Goal: Ask a question

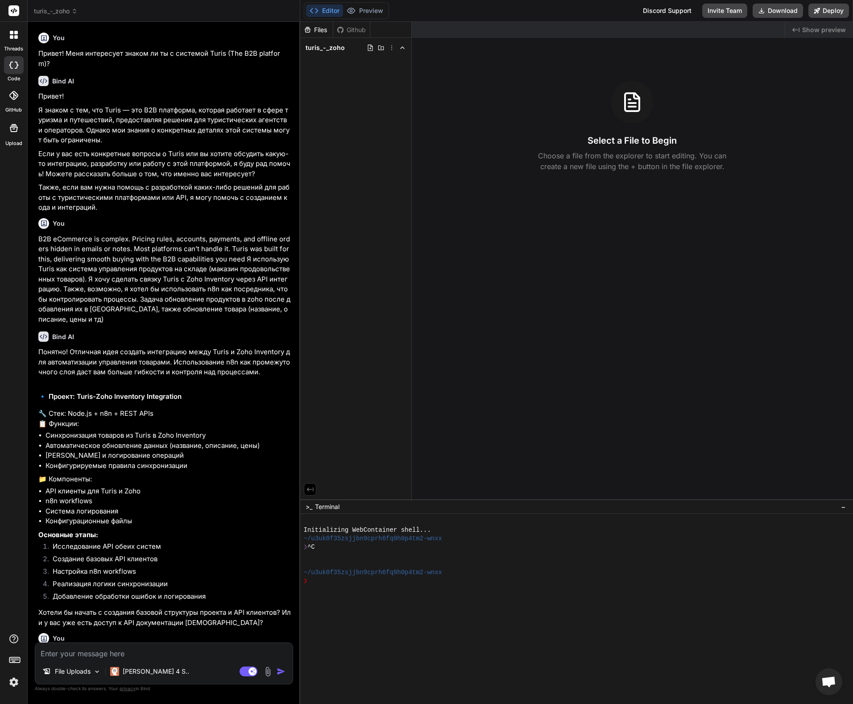
scroll to position [4208, 0]
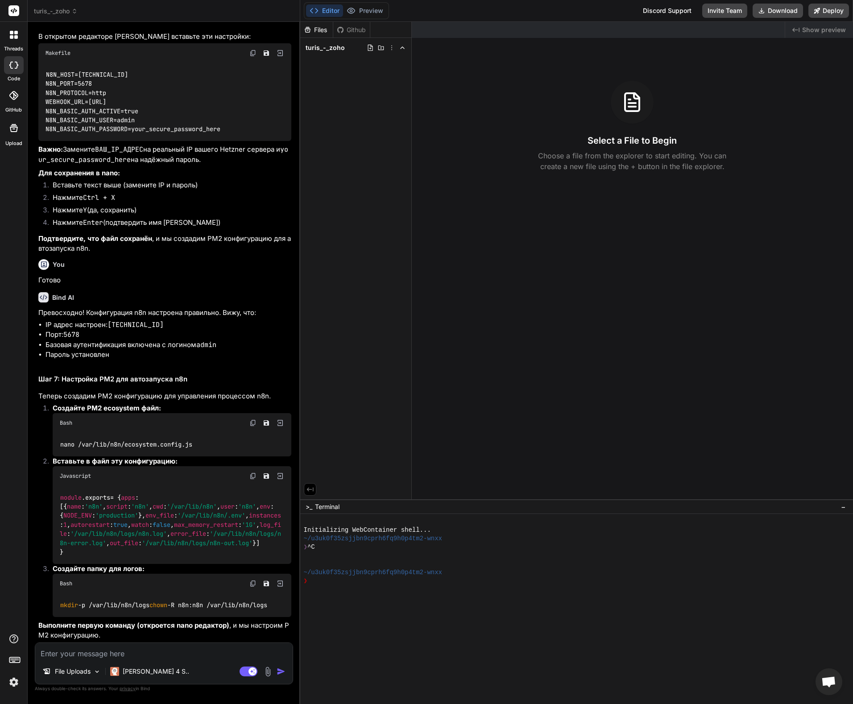
click at [258, 413] on div "Bash" at bounding box center [172, 423] width 239 height 20
click at [251, 419] on img at bounding box center [252, 422] width 7 height 7
click at [252, 472] on img at bounding box center [252, 475] width 7 height 7
click at [250, 580] on img at bounding box center [252, 583] width 7 height 7
click at [159, 659] on div "File Uploads [PERSON_NAME] 4 S.. Agent Mode. When this toggle is activated, AI …" at bounding box center [164, 663] width 258 height 42
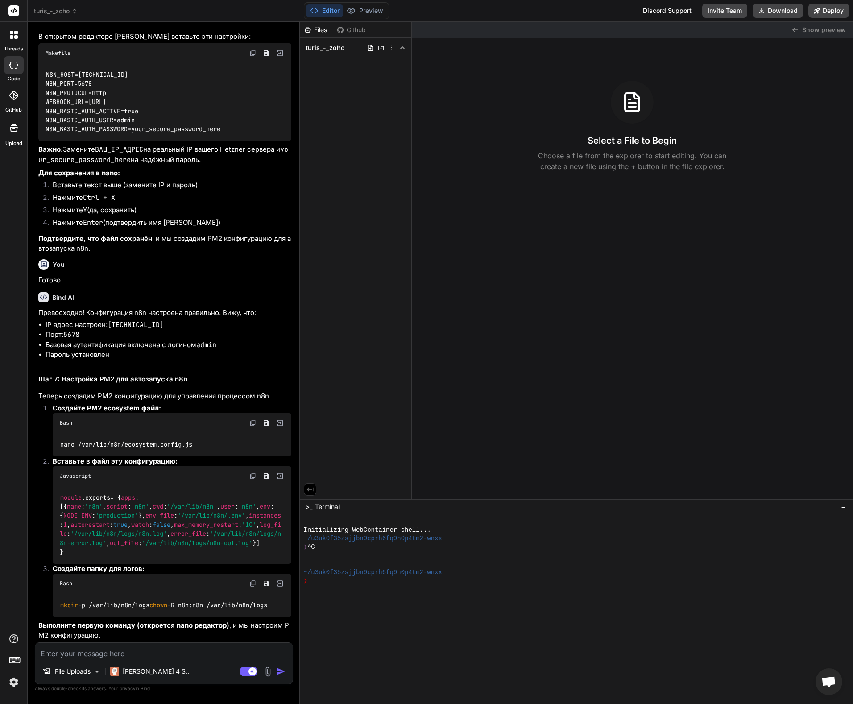
click at [147, 655] on textarea at bounding box center [163, 651] width 257 height 16
type textarea "y"
type textarea "x"
type textarea "yt"
type textarea "x"
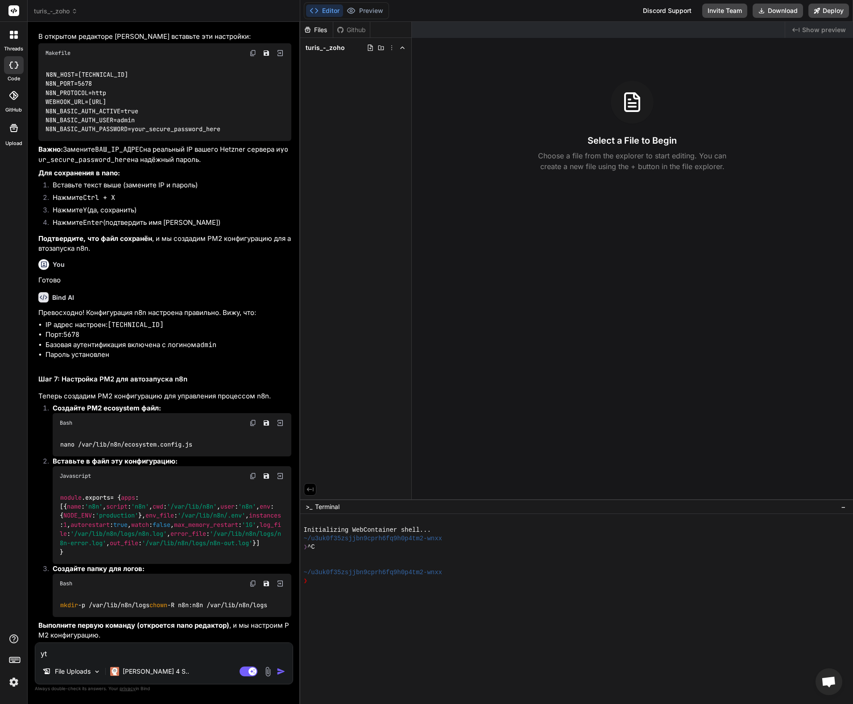
type textarea "yt"
type textarea "x"
type textarea "y"
type textarea "не"
type textarea "x"
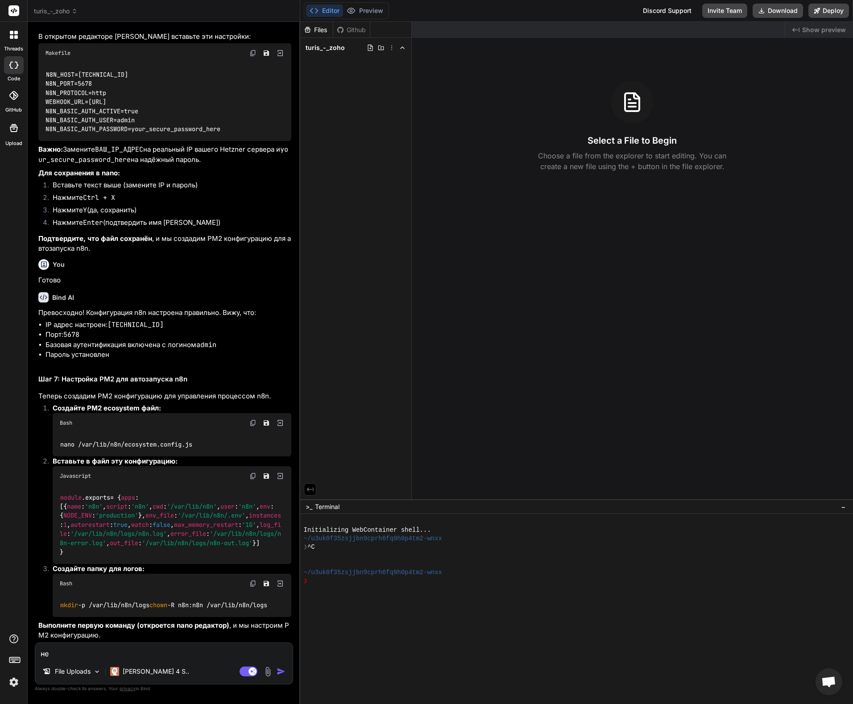
type textarea "не м"
type textarea "x"
type textarea "не мо"
type textarea "x"
type textarea "не мог"
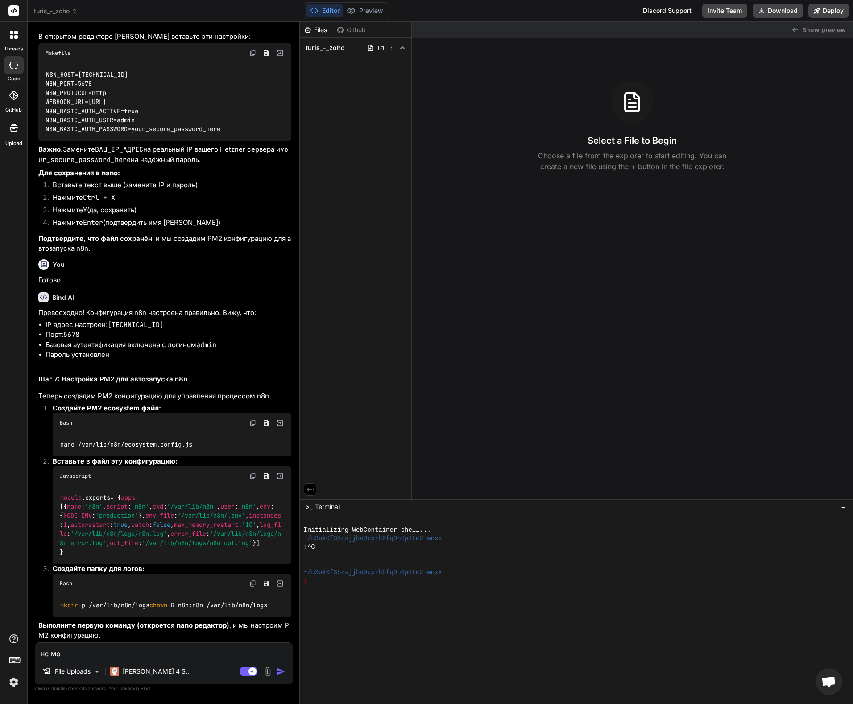
type textarea "x"
type textarea "не могу"
type textarea "x"
type textarea "не могу"
type textarea "x"
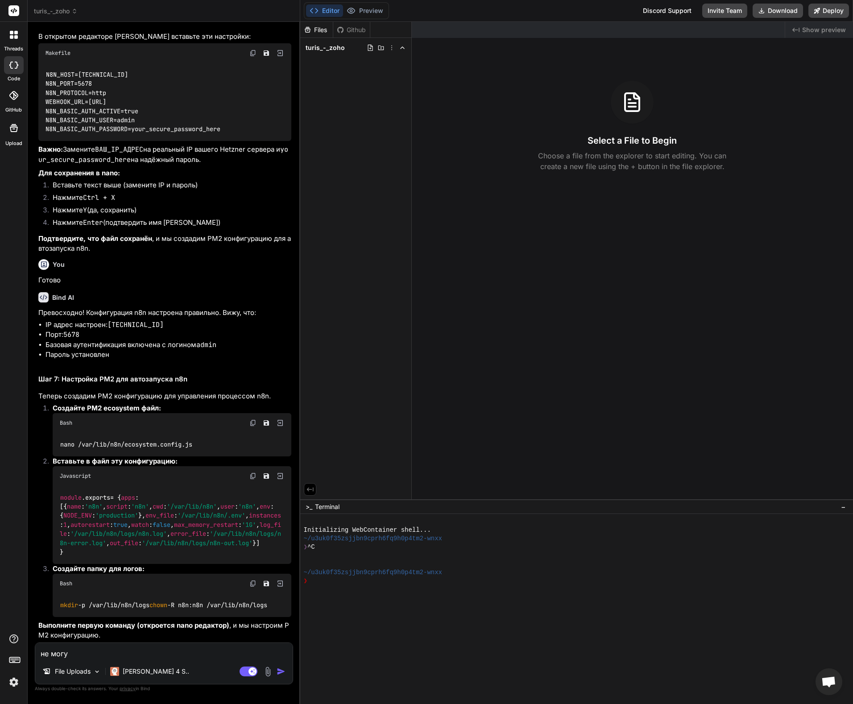
type textarea "не могу н"
type textarea "x"
type textarea "не могу ни"
type textarea "x"
type textarea "не могу нич"
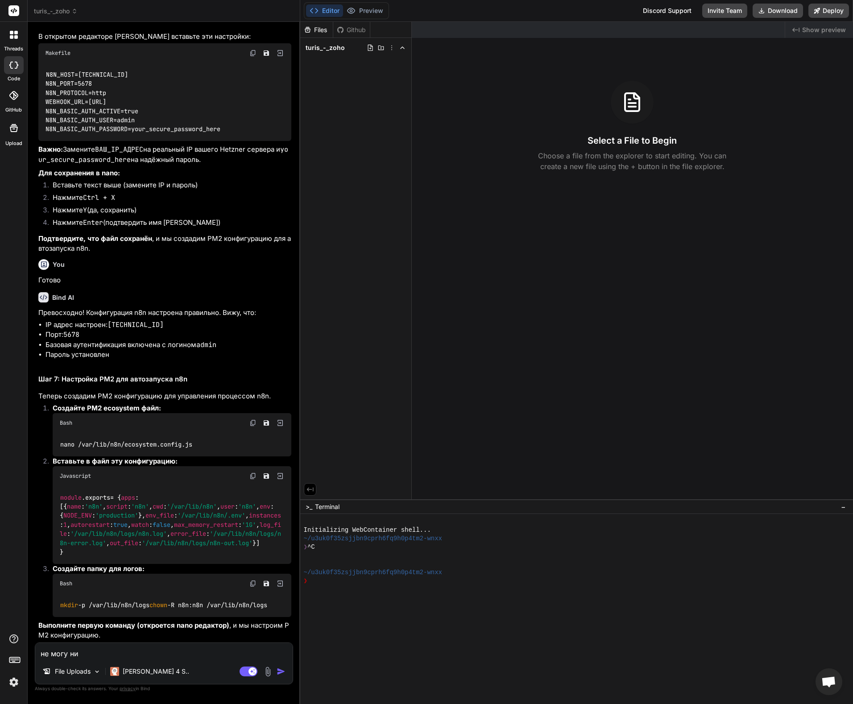
type textarea "x"
type textarea "не могу ниче"
type textarea "x"
type textarea "не могу ничег"
type textarea "x"
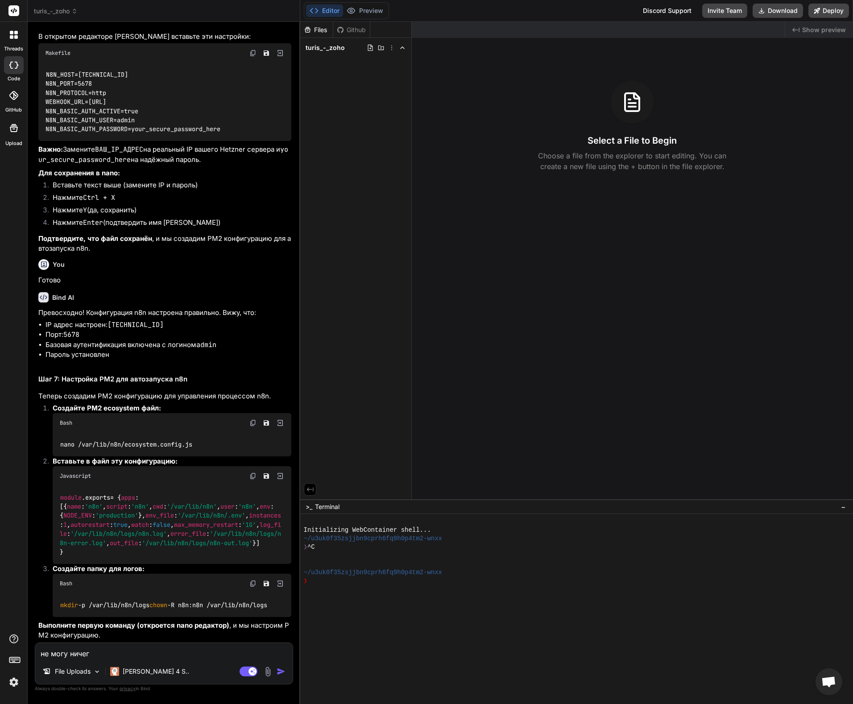
type textarea "не могу ничего"
type textarea "x"
type textarea "не могу ничего"
type textarea "x"
type textarea "не могу ничего с"
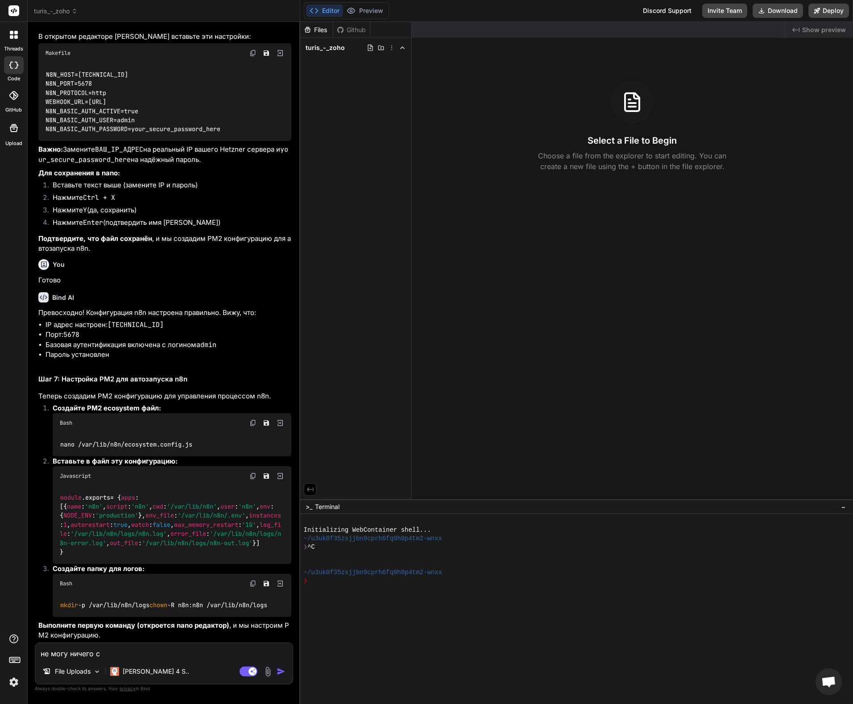
type textarea "x"
type textarea "не могу ничего со"
type textarea "x"
type textarea "не могу ничего сощ"
type textarea "x"
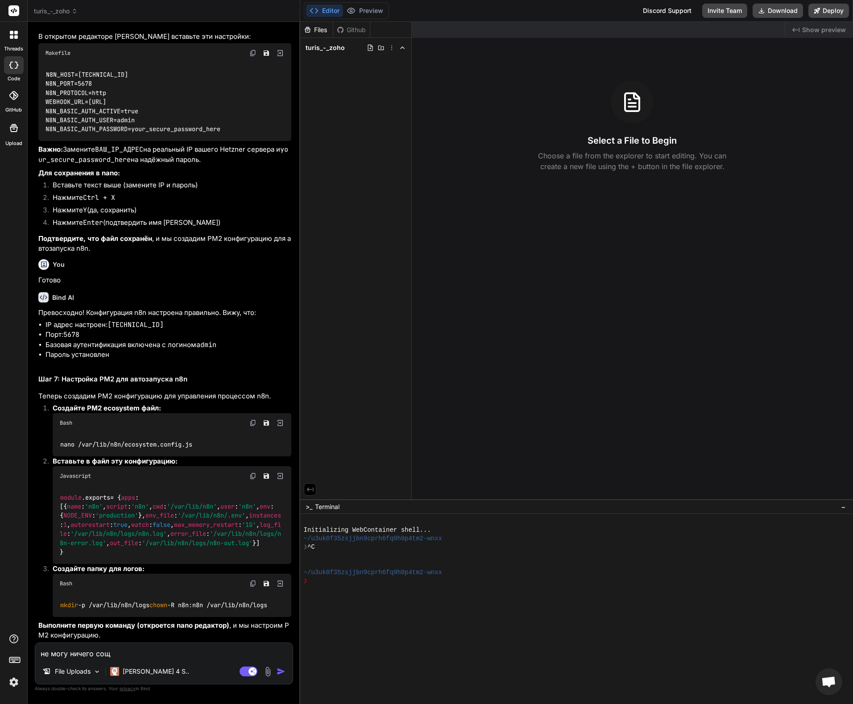
type textarea "не могу ничего со"
type textarea "x"
type textarea "не могу ничего соз"
type textarea "x"
type textarea "не могу ничего созж"
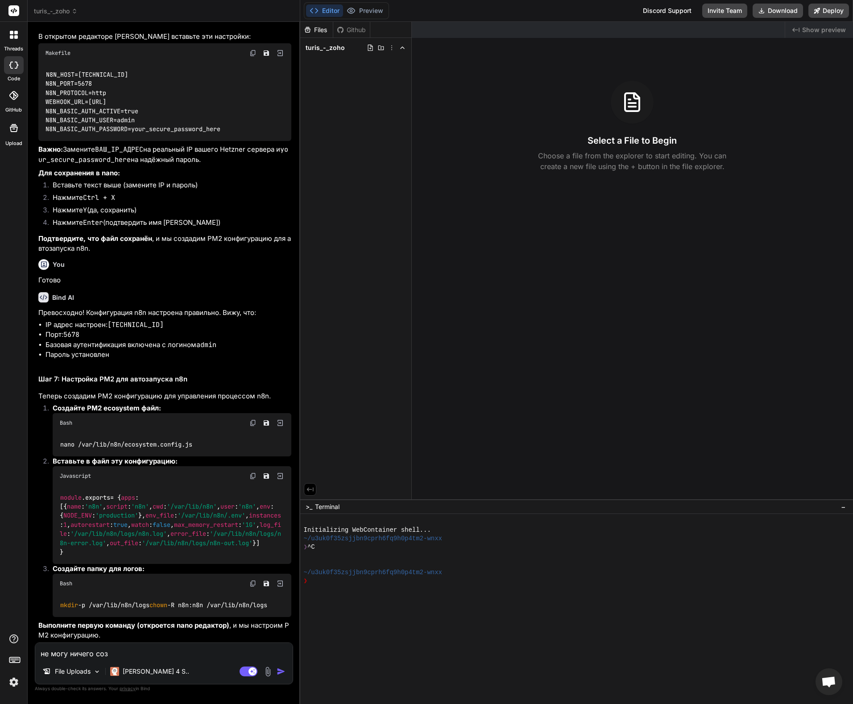
type textarea "x"
type textarea "не могу ничего созжа"
type textarea "x"
type textarea "не могу ничего созж"
type textarea "x"
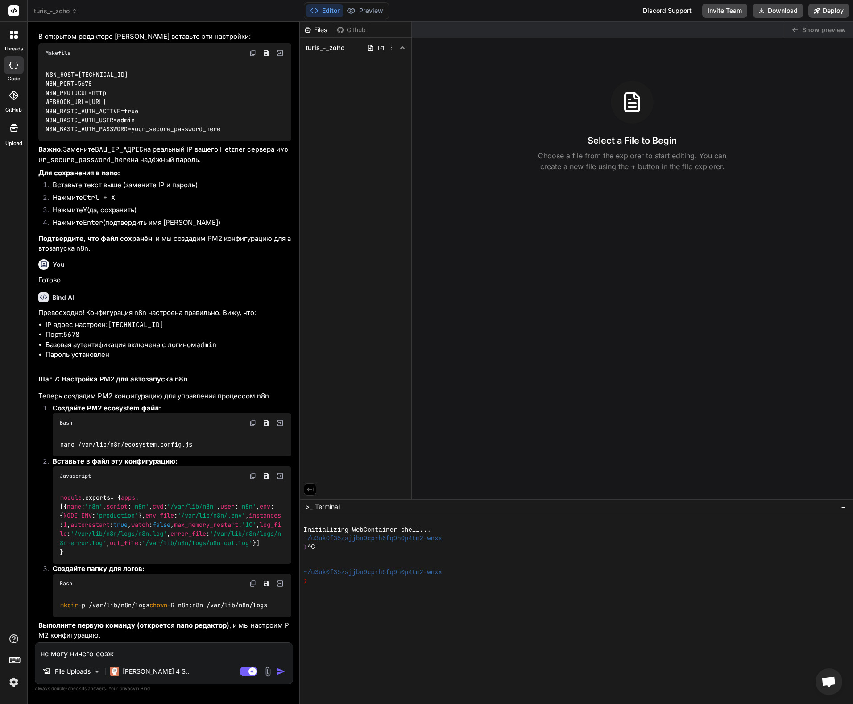
type textarea "не могу ничего соз"
type textarea "x"
type textarea "не могу ничего созд"
type textarea "x"
type textarea "не могу ничего созда"
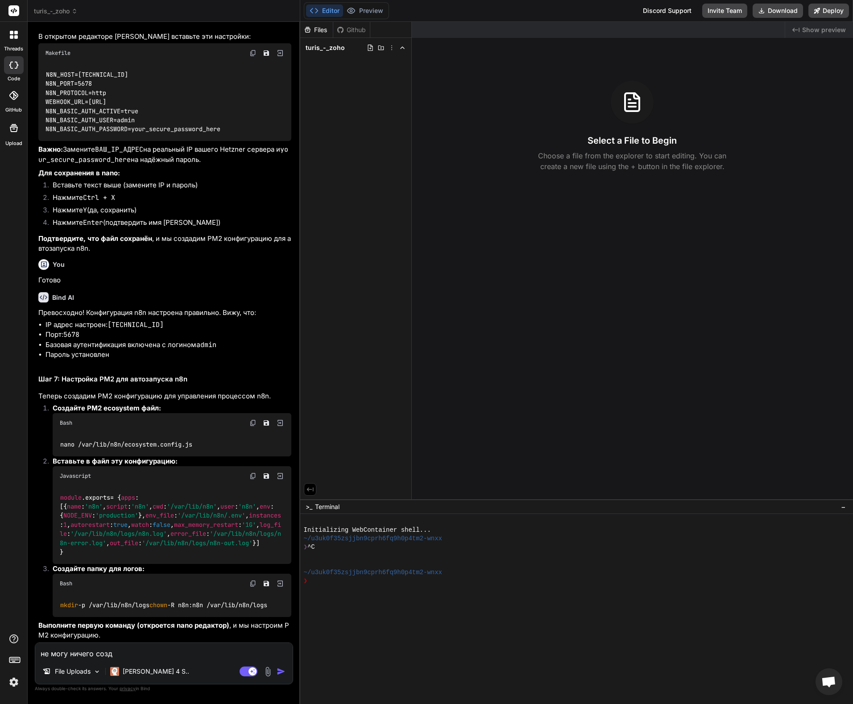
type textarea "x"
type textarea "не могу ничего создат"
type textarea "x"
type textarea "не могу ничего создать"
type textarea "x"
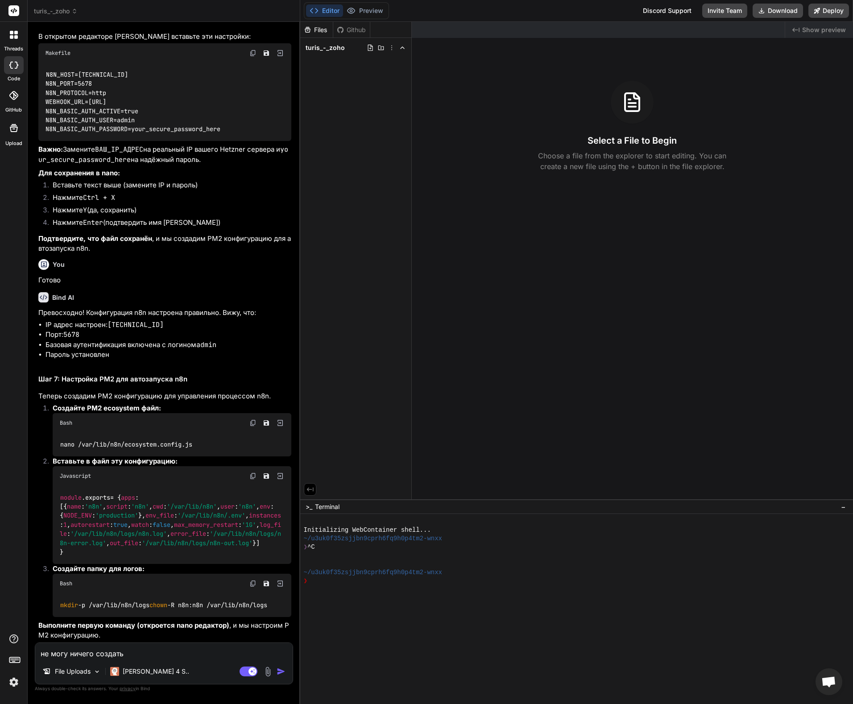
type textarea "не могу ничего создать"
type textarea "x"
type textarea "не могу ничего создать в"
type textarea "x"
type textarea "не могу ничего создать в"
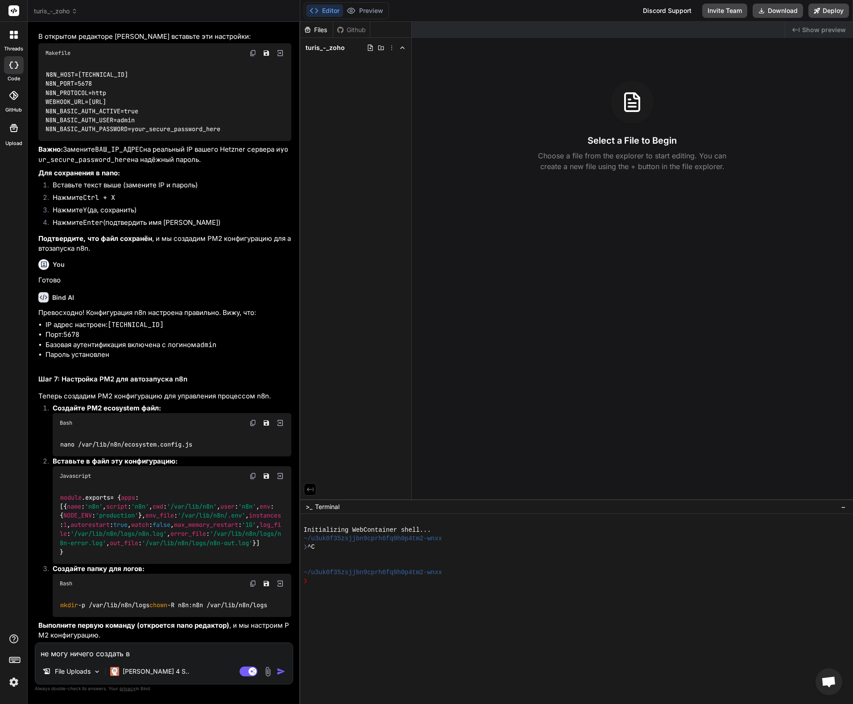
type textarea "x"
type textarea "не могу ничего создать в п"
type textarea "x"
type textarea "не могу ничего создать в па"
type textarea "x"
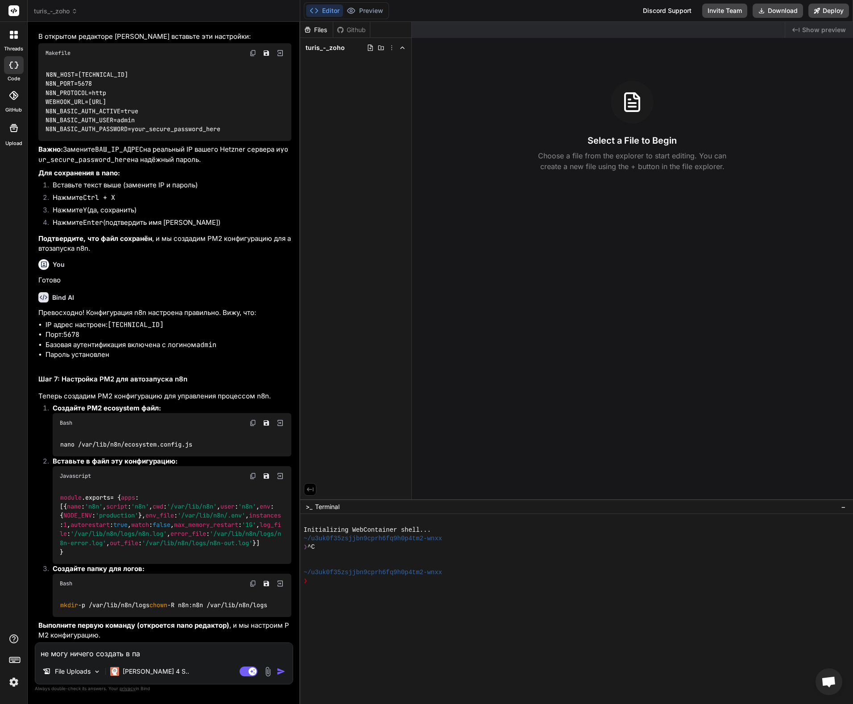
type textarea "не могу ничего создать в пап"
type textarea "x"
type textarea "не могу ничего создать в папк"
type textarea "x"
type textarea "не могу ничего создать в папке"
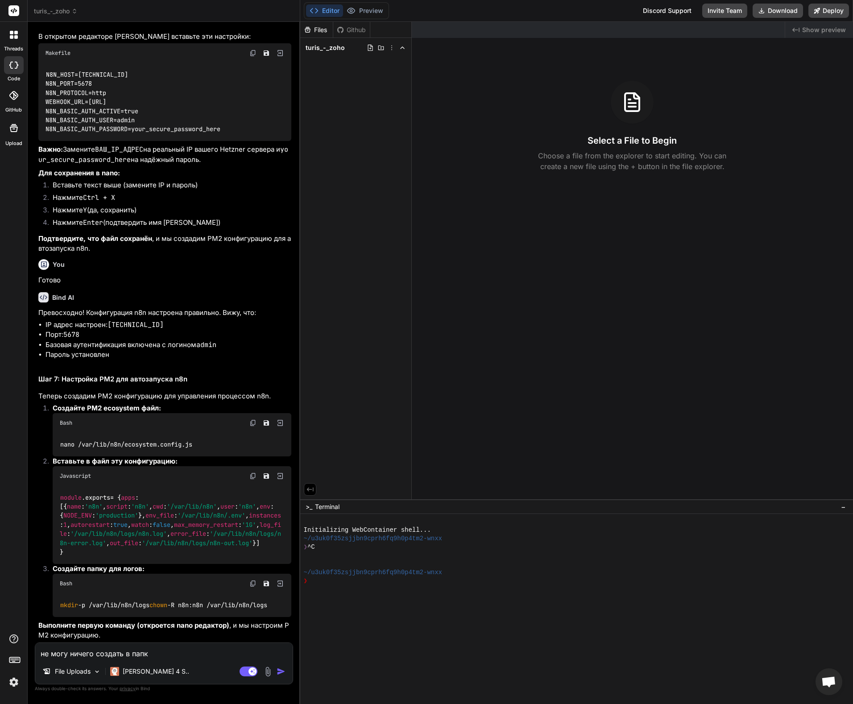
type textarea "x"
type textarea "не могу ничего создать в папке"
type textarea "x"
type textarea "не могу ничего создать в папке /"
type textarea "x"
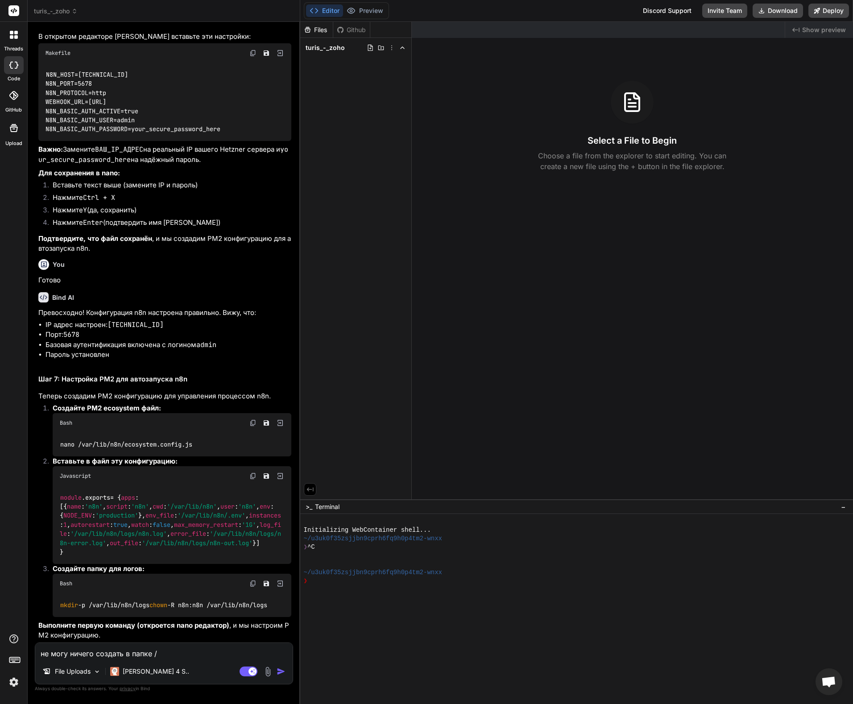
type textarea "не могу ничего создать в папке /м"
type textarea "x"
type textarea "не могу ничего создать в папке /мф"
type textarea "x"
type textarea "не могу ничего создать в папке /мфк"
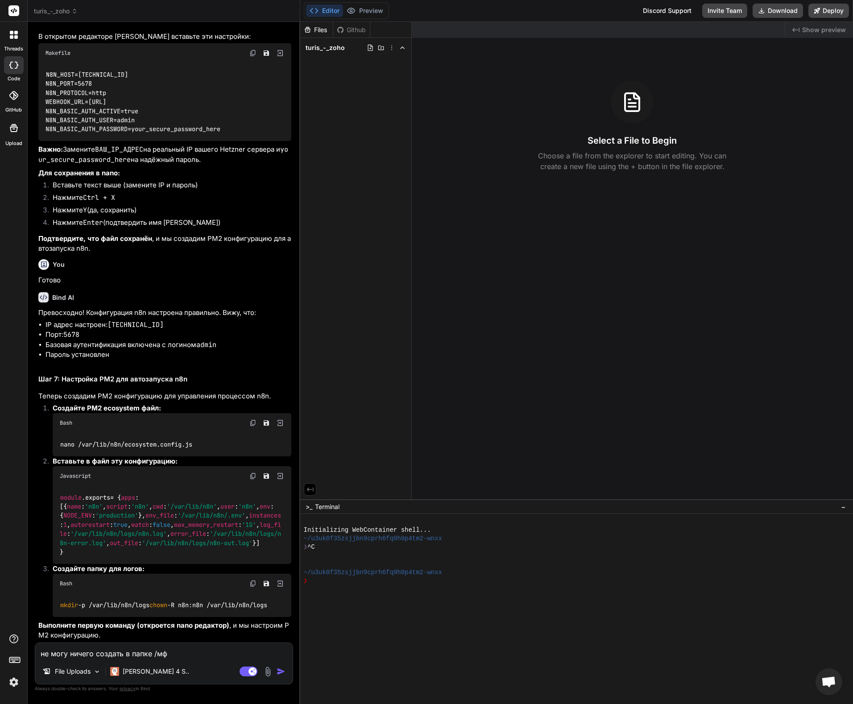
type textarea "x"
type textarea "не могу ничего создать в папке /мфк/"
type textarea "x"
type textarea "не могу ничего создать в папке /мфк"
type textarea "x"
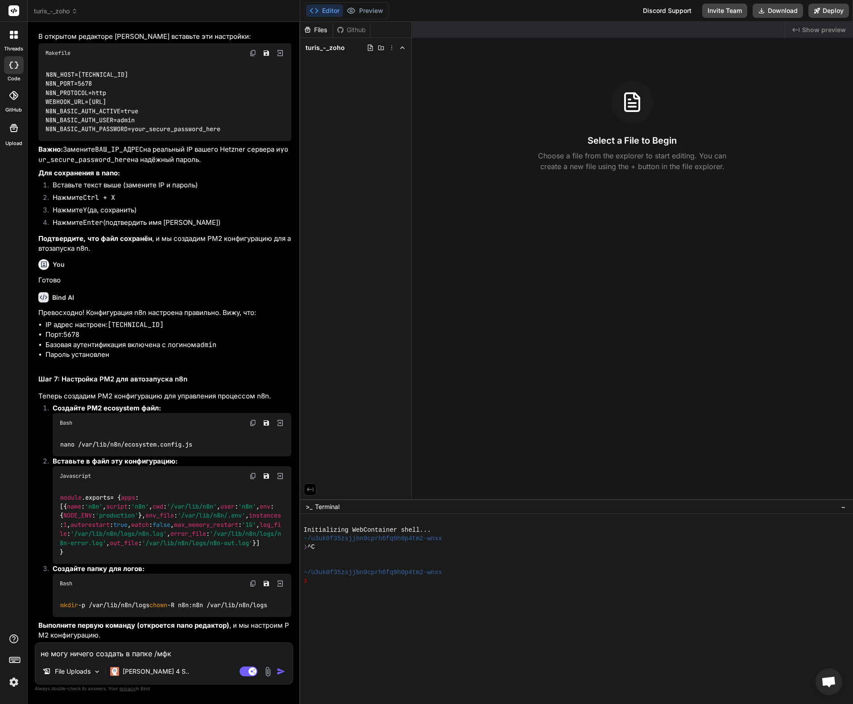
type textarea "не могу ничего создать в папке /мф"
type textarea "x"
type textarea "не могу ничего создать в папке /м"
type textarea "x"
type textarea "не могу ничего создать в папке /"
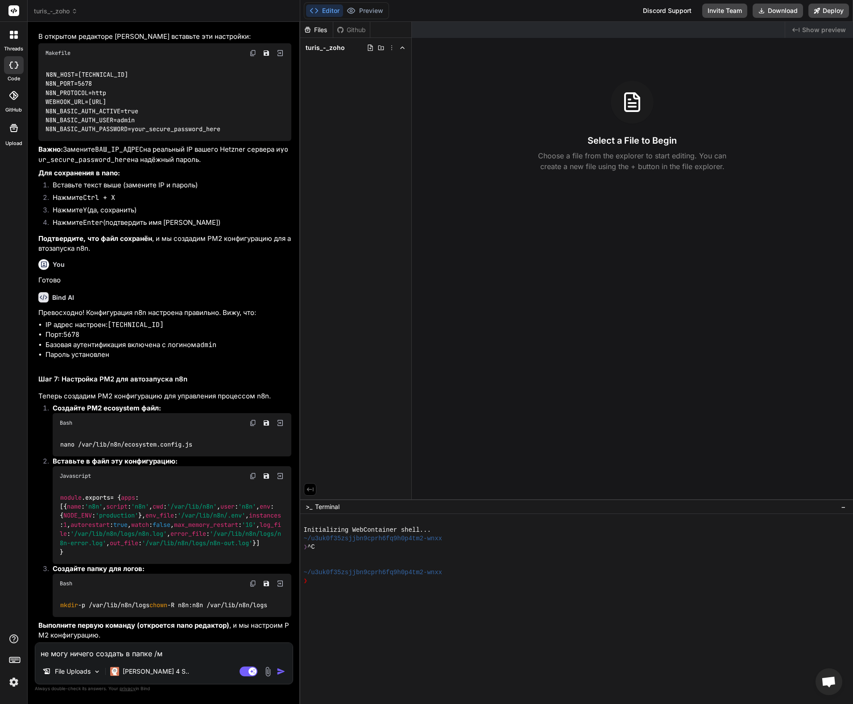
type textarea "x"
type textarea "не могу ничего создать в папке"
type textarea "x"
type textarea "не могу ничего создать в папке /"
type textarea "x"
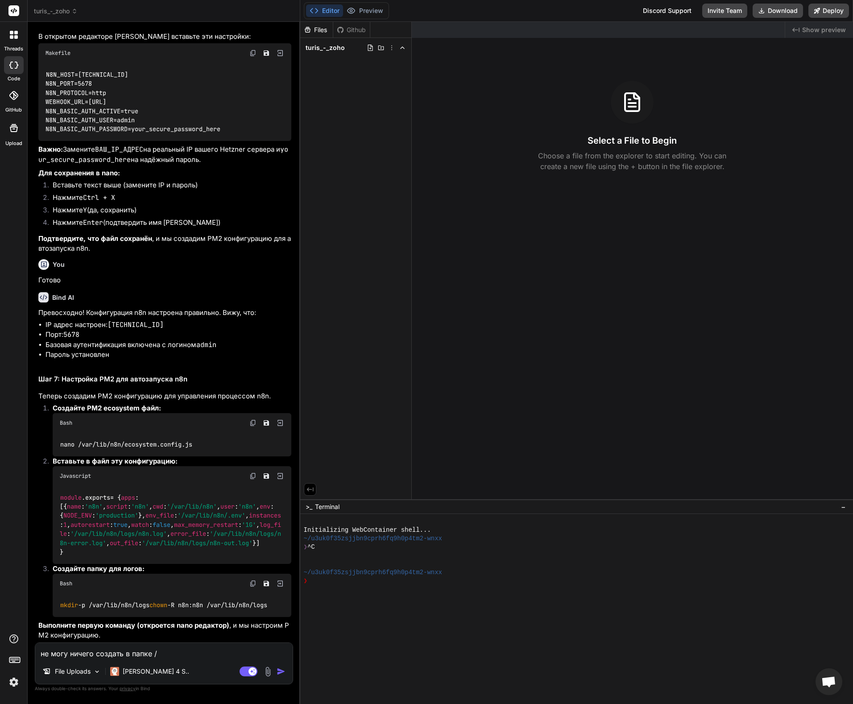
type textarea "не могу ничего создать в папке /v"
type textarea "x"
type textarea "не могу ничего создать в папке /va"
type textarea "x"
type textarea "не могу ничего создать в папке /var"
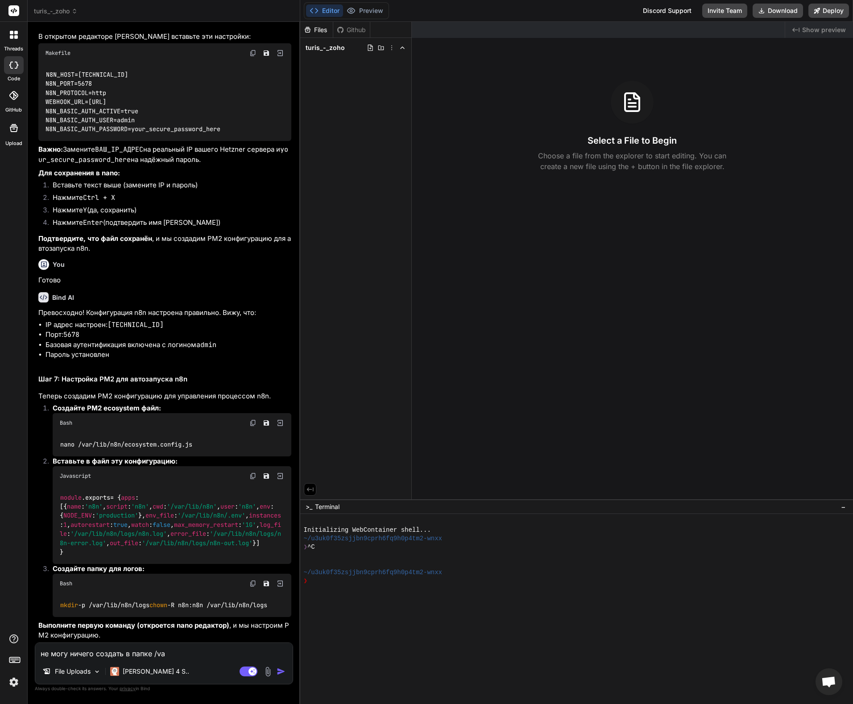
type textarea "x"
type textarea "не могу ничего создать в папке /var/"
type textarea "x"
type textarea "не могу ничего создать в папке /var/l"
type textarea "x"
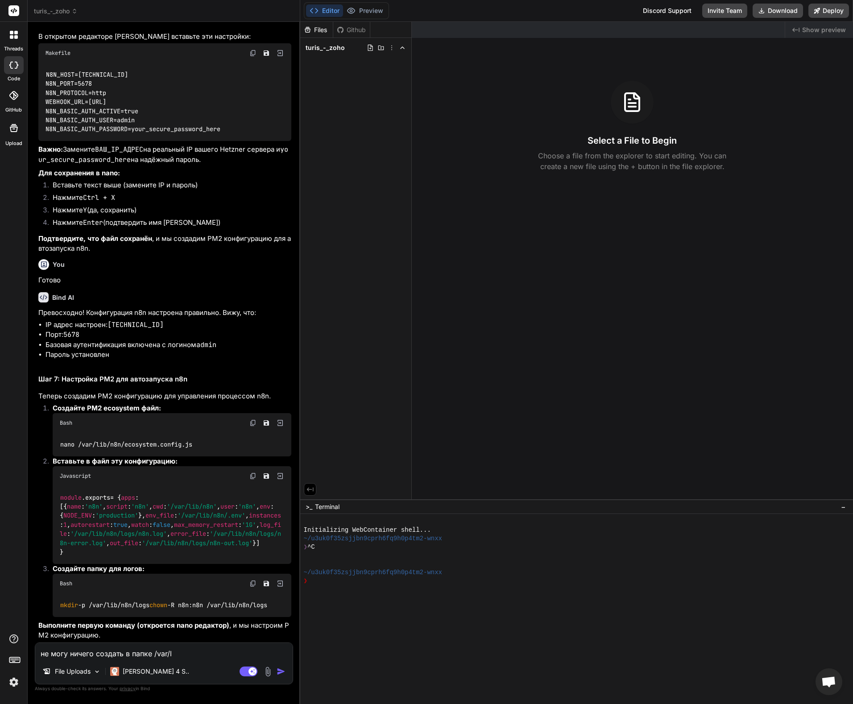
type textarea "не могу ничего создать в папке /var/li"
type textarea "x"
type textarea "не могу ничего создать в папке /var/lib"
type textarea "x"
type textarea "не могу ничего создать в папке /var/lib/"
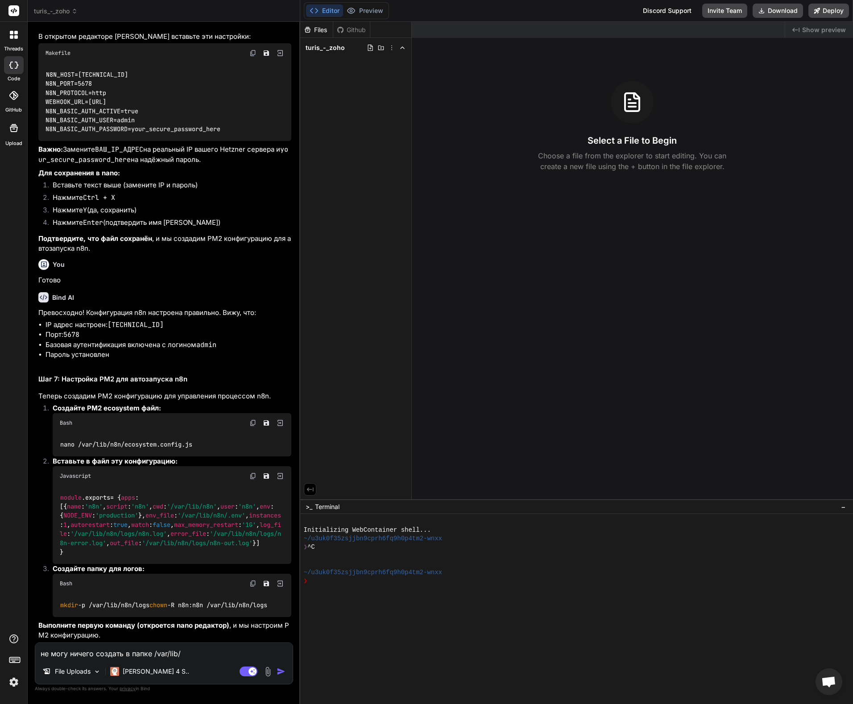
type textarea "x"
type textarea "не могу ничего создать в папке /var/lib/n"
type textarea "x"
type textarea "не могу ничего создать в папке /var/lib/n8"
type textarea "x"
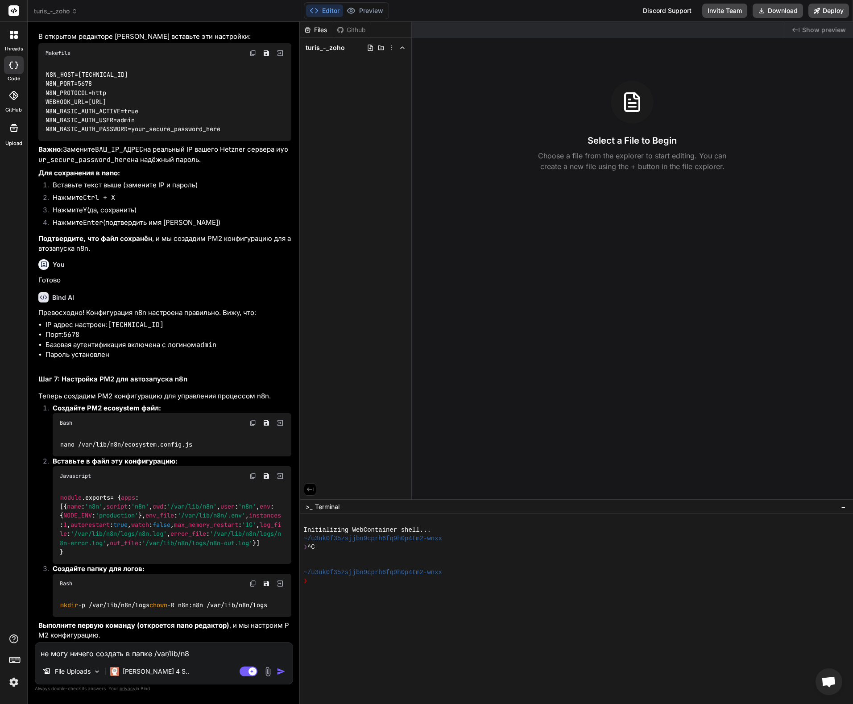
type textarea "не могу ничего создать в папке /var/lib/n8n"
type textarea "x"
type textarea "не могу ничего создать в папке /var/lib/n8n/"
type textarea "x"
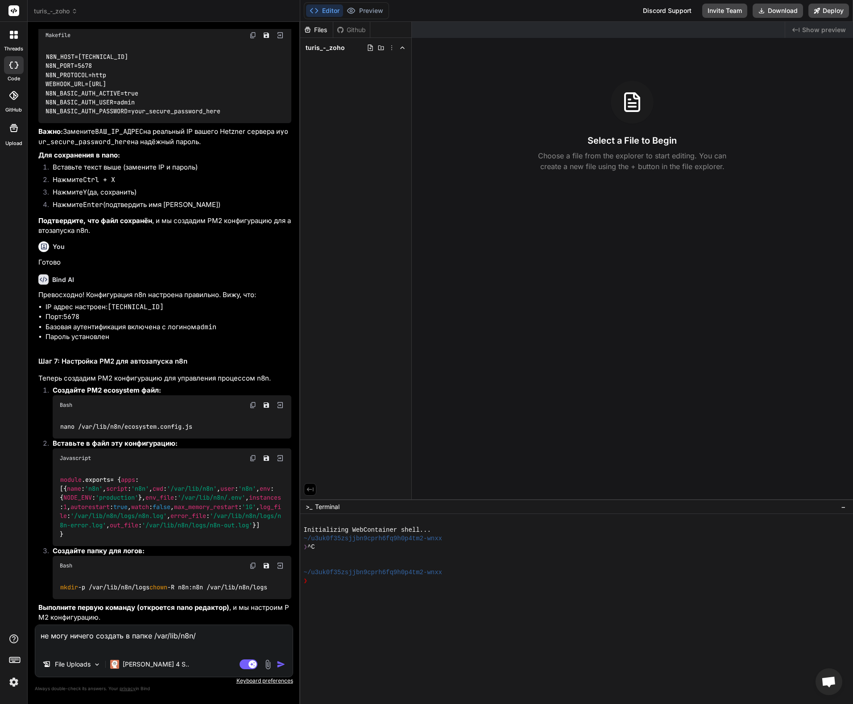
type textarea "не могу ничего создать в папке /var/lib/n8n/ p"
type textarea "x"
type textarea "не могу ничего создать в папке /var/lib/n8n/ pe"
type textarea "x"
type textarea "не могу ничего создать в папке /var/lib/n8n/ per"
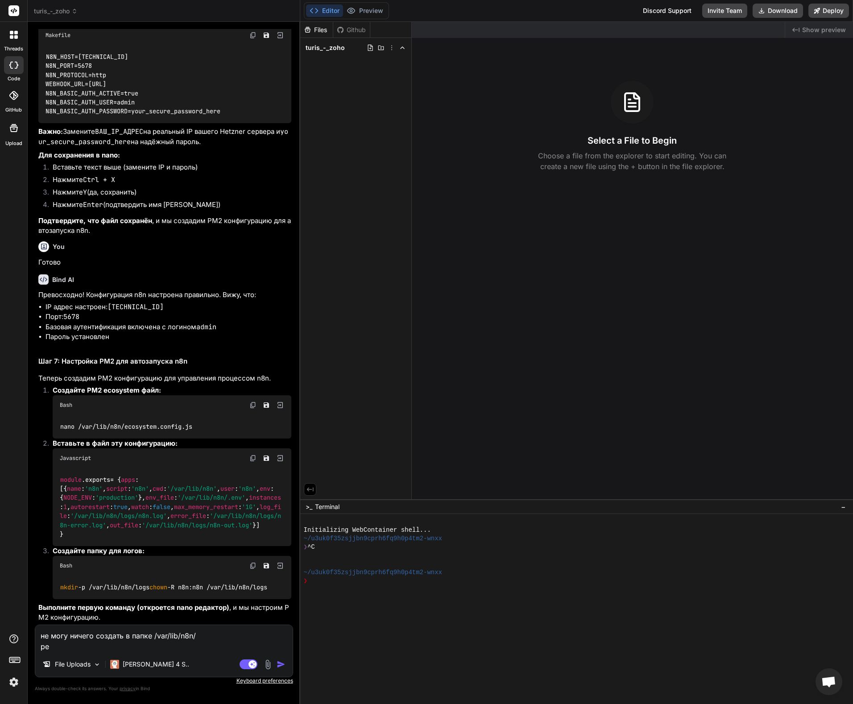
type textarea "x"
type textarea "не могу ничего создать в папке /var/lib/n8n/ perm"
type textarea "x"
type textarea "не могу ничего создать в папке /var/lib/n8n/ permi"
type textarea "x"
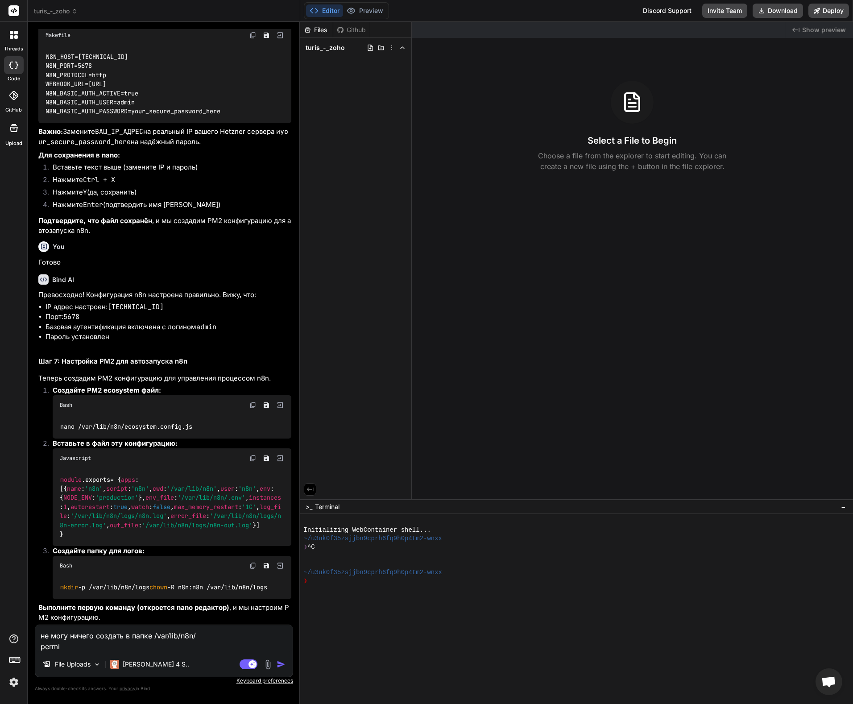
type textarea "не могу ничего создать в папке /var/lib/n8n/ permis"
type textarea "x"
type textarea "не могу ничего создать в папке /var/lib/n8n/ permiss"
type textarea "x"
type textarea "не могу ничего создать в папке /var/lib/n8n/ permissi"
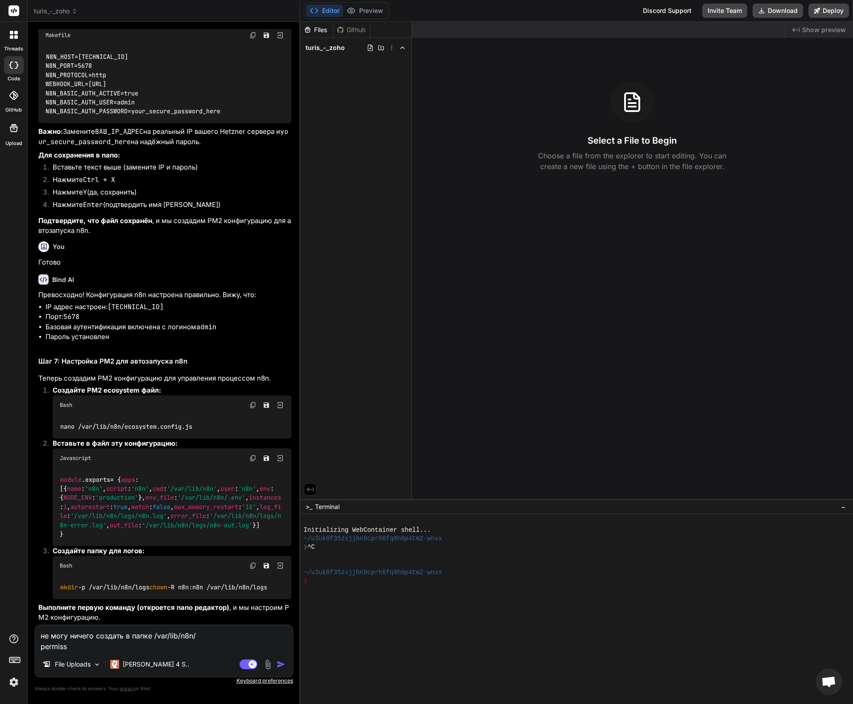
type textarea "x"
type textarea "не могу ничего создать в папке /var/lib/n8n/ permissio"
type textarea "x"
type textarea "не могу ничего создать в папке /var/lib/n8n/ permission"
type textarea "x"
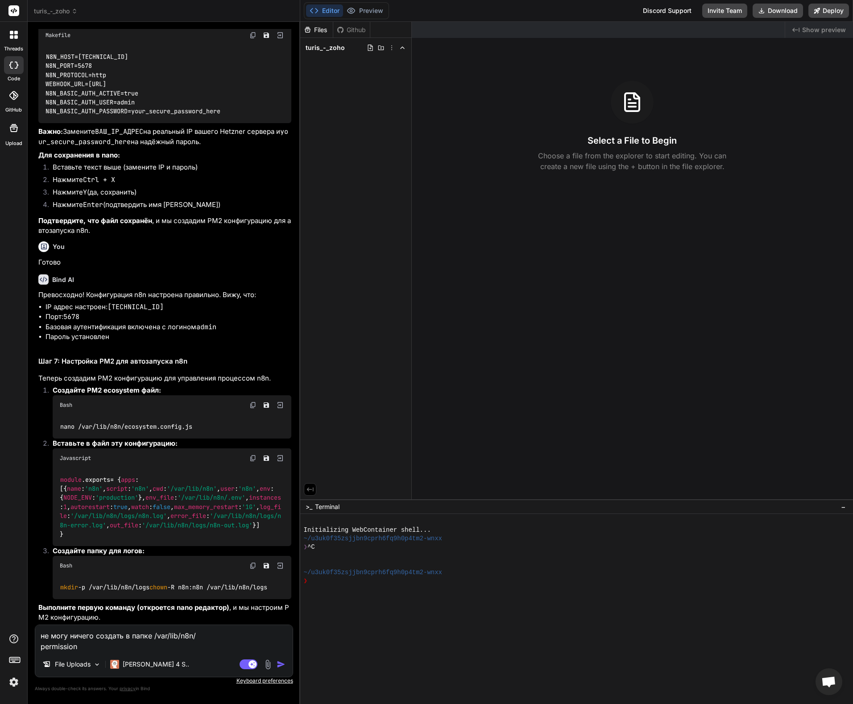
type textarea "не могу ничего создать в папке /var/lib/n8n/ permission"
type textarea "x"
type textarea "не могу ничего создать в папке /var/lib/n8n/ permission d"
type textarea "x"
type textarea "не могу ничего создать в папке /var/lib/n8n/ permission de"
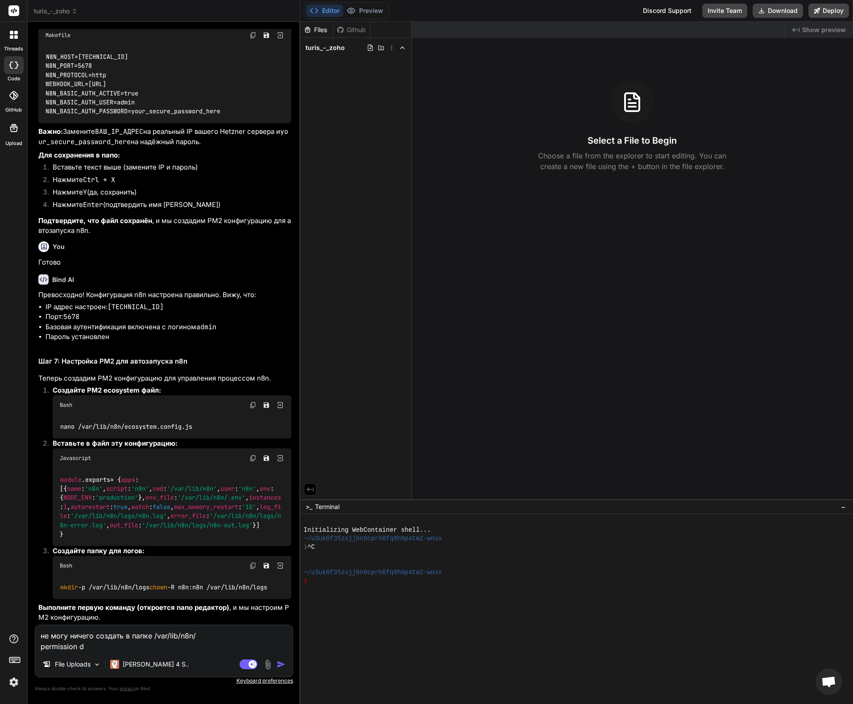
type textarea "x"
type textarea "не могу ничего создать в папке /var/lib/n8n/ permission den"
type textarea "x"
type textarea "не могу ничего создать в папке /var/lib/n8n/ permission deni"
type textarea "x"
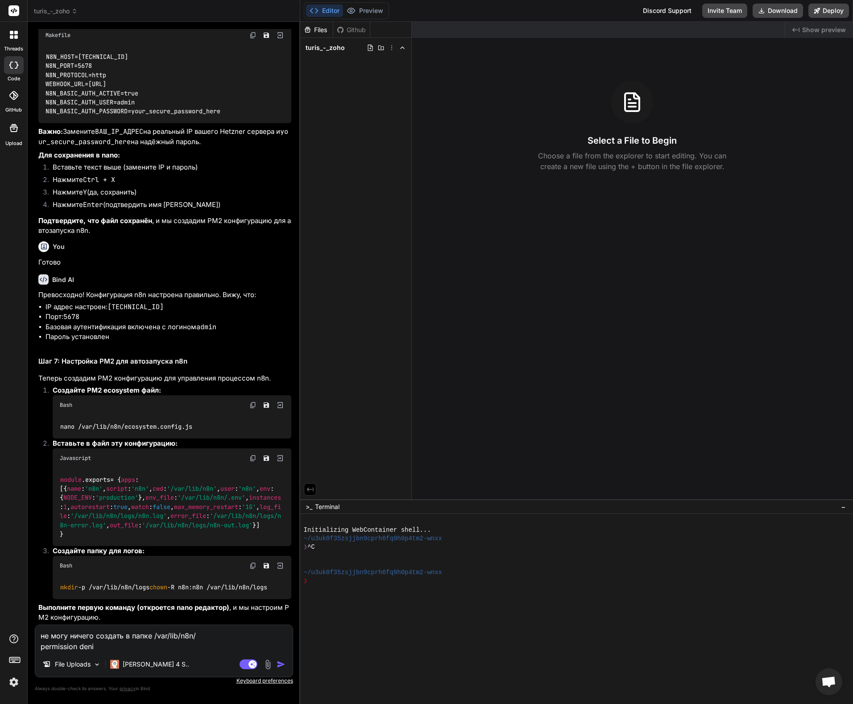
type textarea "не могу ничего создать в папке /var/lib/n8n/ permission [PERSON_NAME]"
type textarea "x"
type textarea "не могу ничего создать в папке /var/lib/n8n/ permission denied"
type textarea "x"
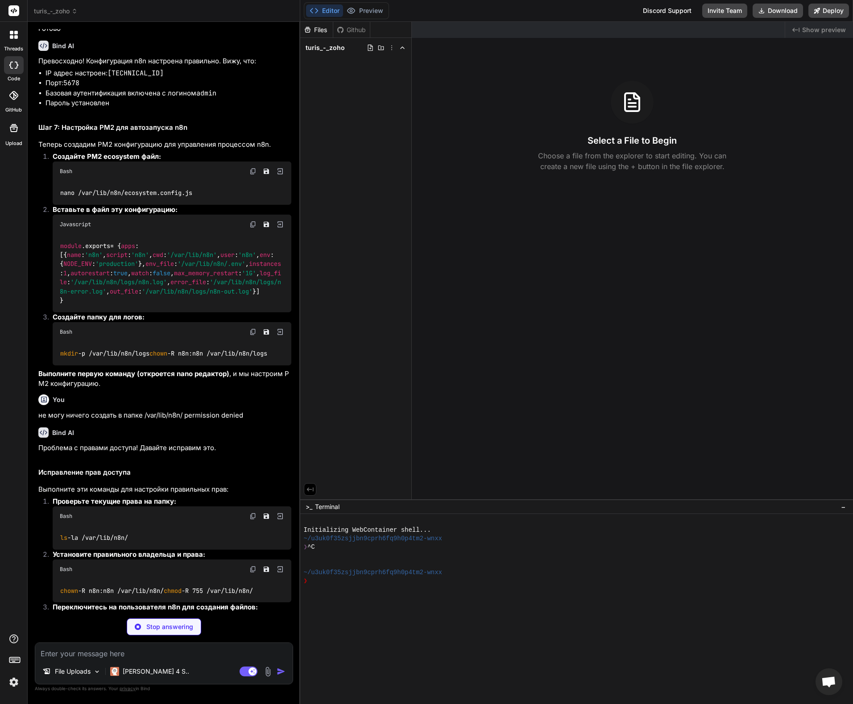
scroll to position [4470, 0]
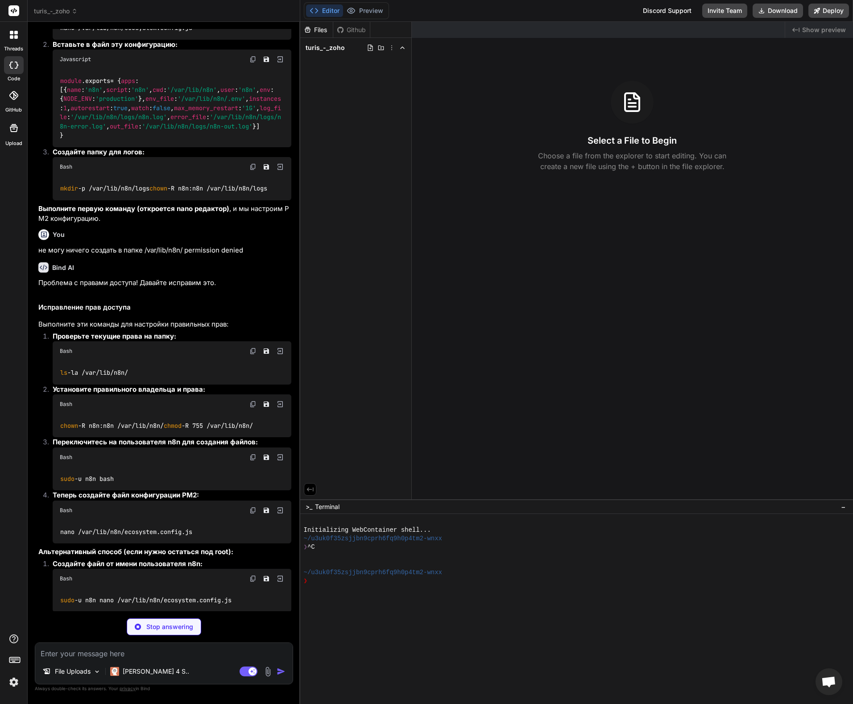
click at [251, 355] on img at bounding box center [252, 350] width 7 height 7
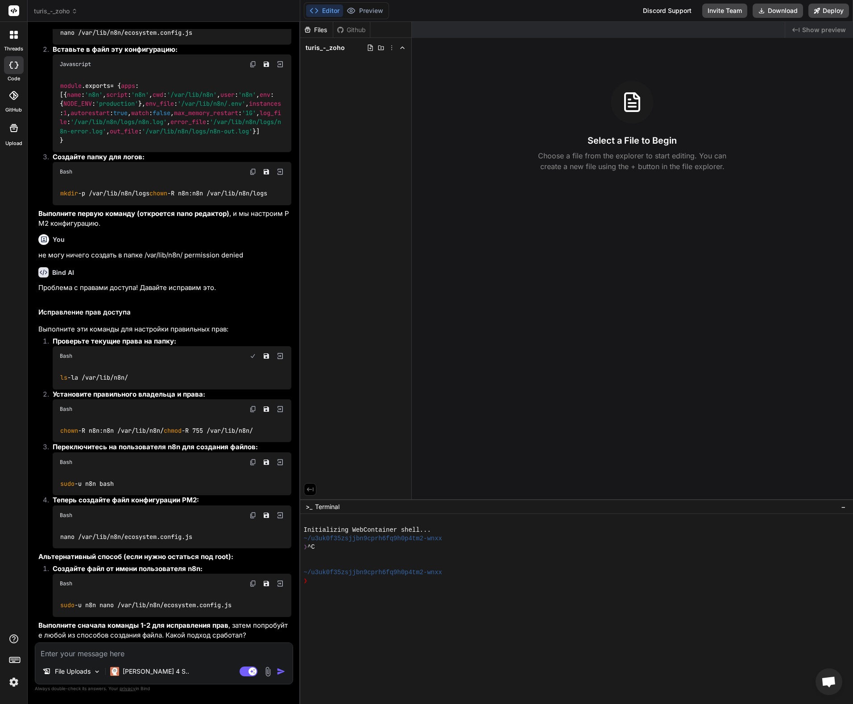
type textarea "x"
click at [251, 15] on img at bounding box center [252, 11] width 7 height 7
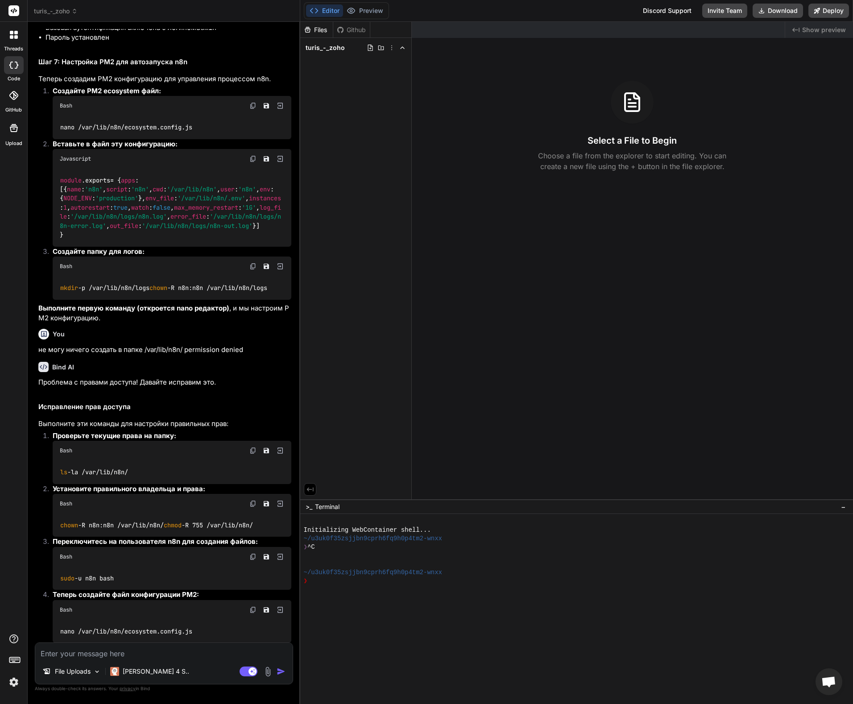
scroll to position [4327, 0]
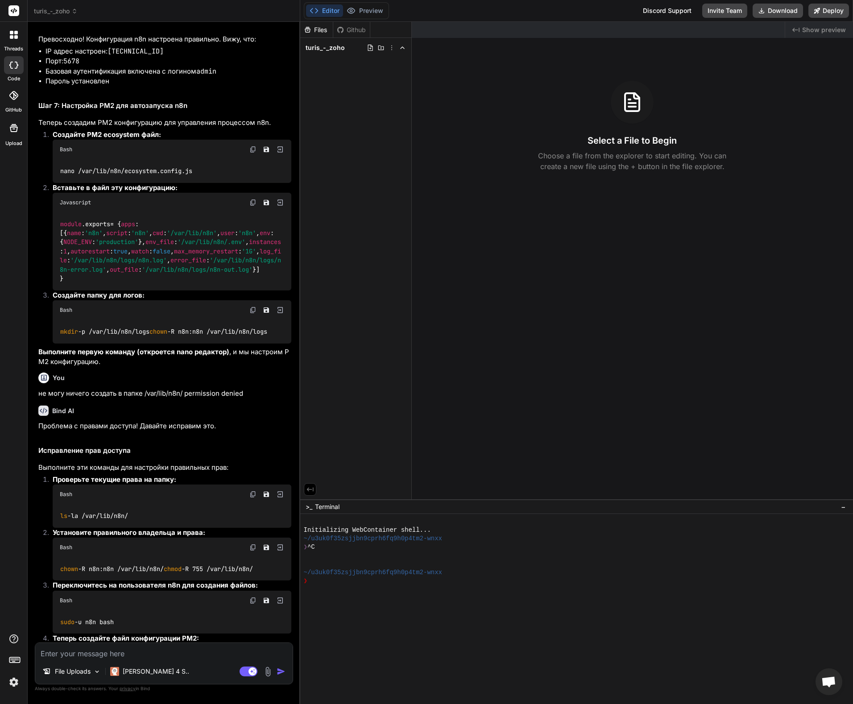
click at [229, 182] on div "nano /var/lib/n8n/ecosystem.config.js" at bounding box center [172, 170] width 239 height 23
click at [252, 153] on img at bounding box center [252, 149] width 7 height 7
click at [252, 206] on img at bounding box center [252, 202] width 7 height 7
click at [252, 314] on img at bounding box center [252, 309] width 7 height 7
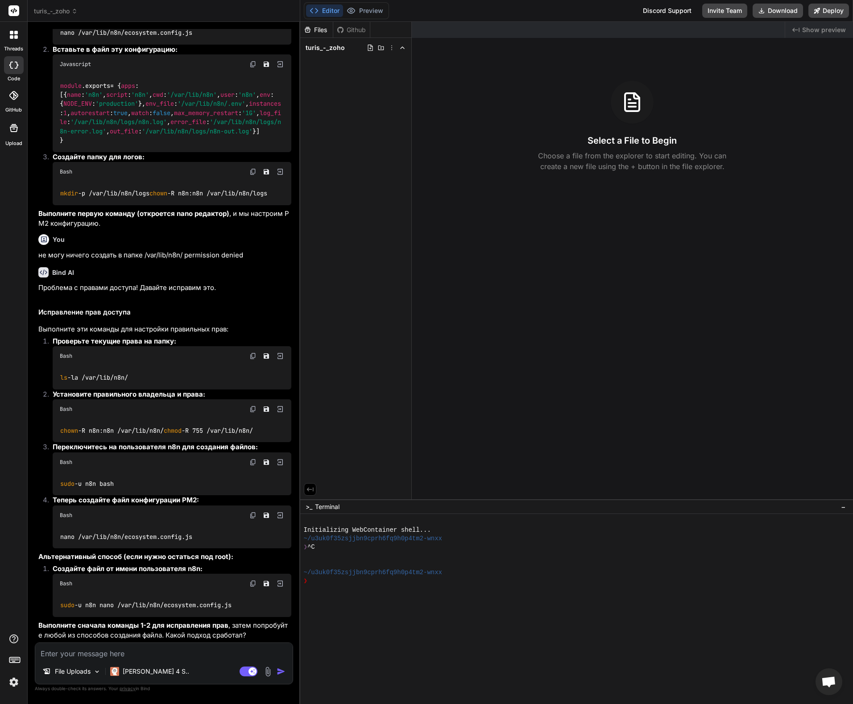
scroll to position [4629, 0]
click at [143, 657] on textarea at bounding box center [163, 651] width 257 height 16
type textarea "u"
type textarea "x"
type textarea "uj"
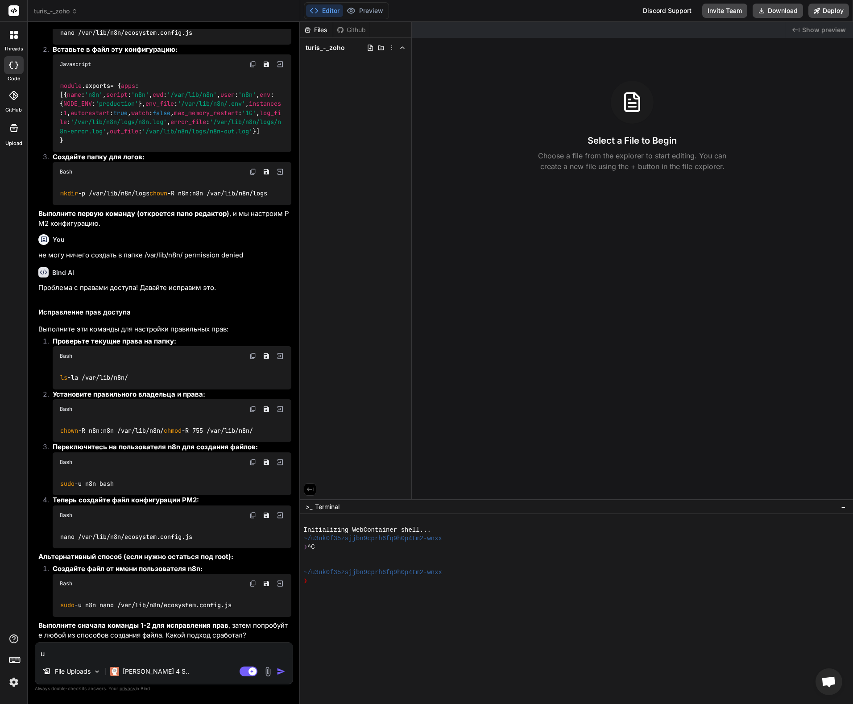
type textarea "x"
type textarea "u"
type textarea "x"
type textarea "гот"
type textarea "x"
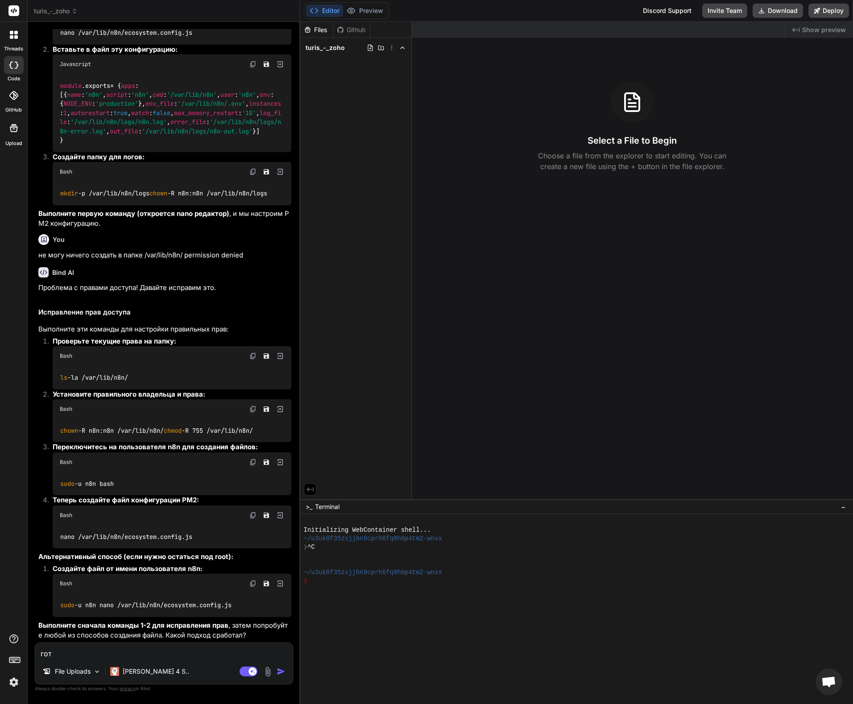
type textarea "гото"
type textarea "x"
type textarea "готов"
type textarea "x"
type textarea "готово"
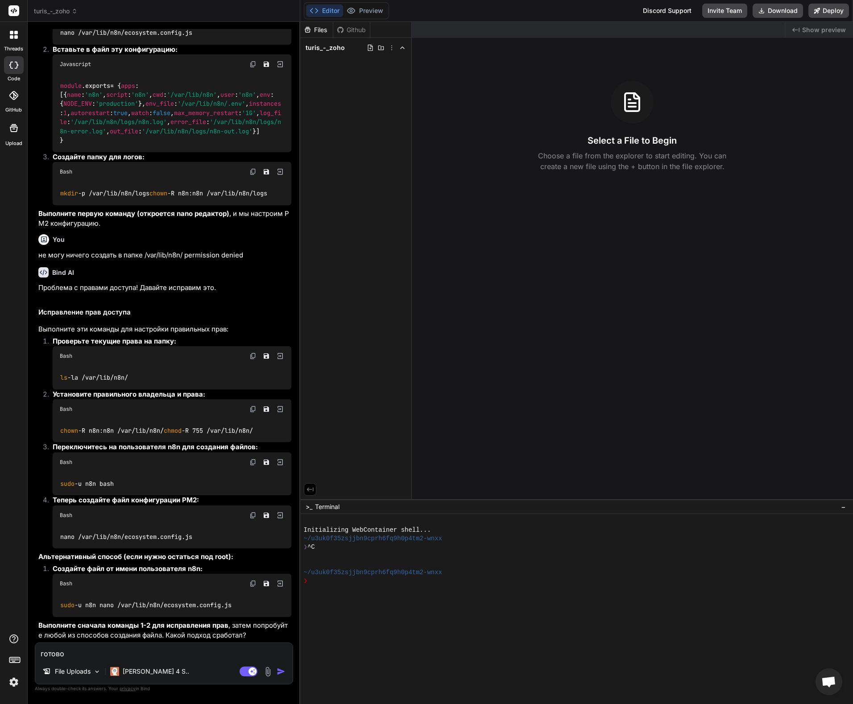
type textarea "x"
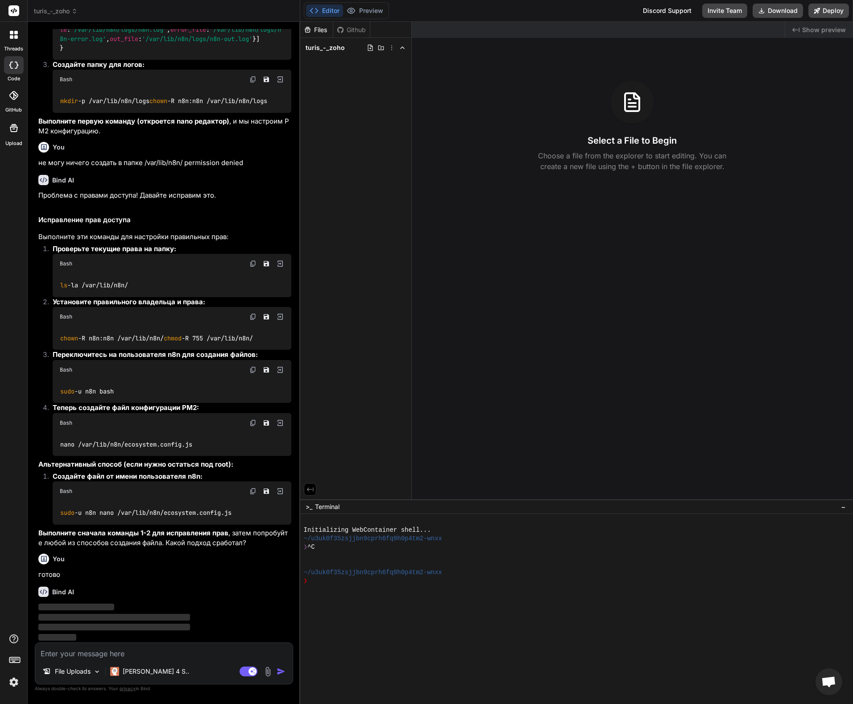
scroll to position [4721, 0]
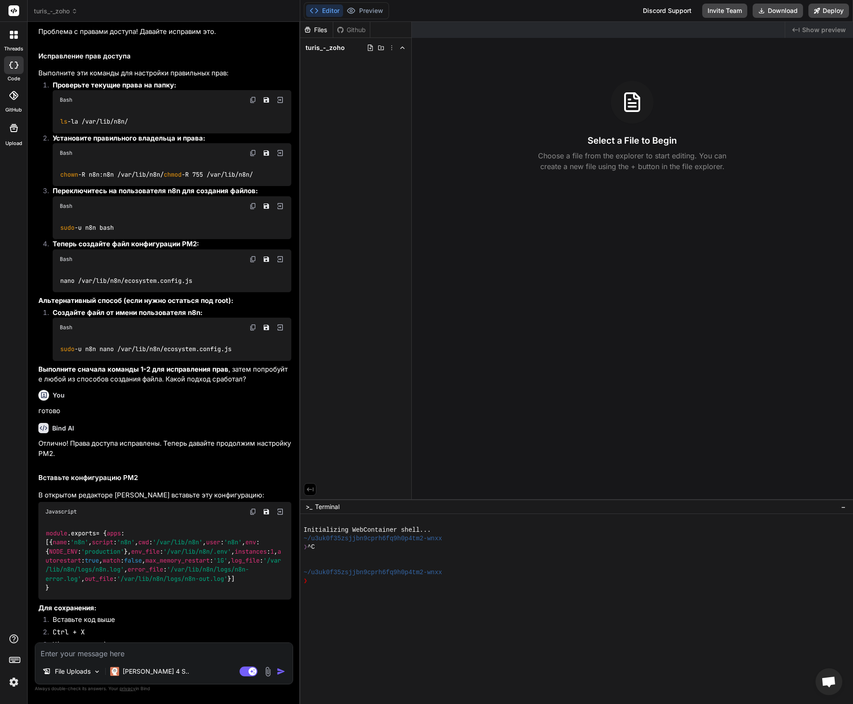
type textarea "x"
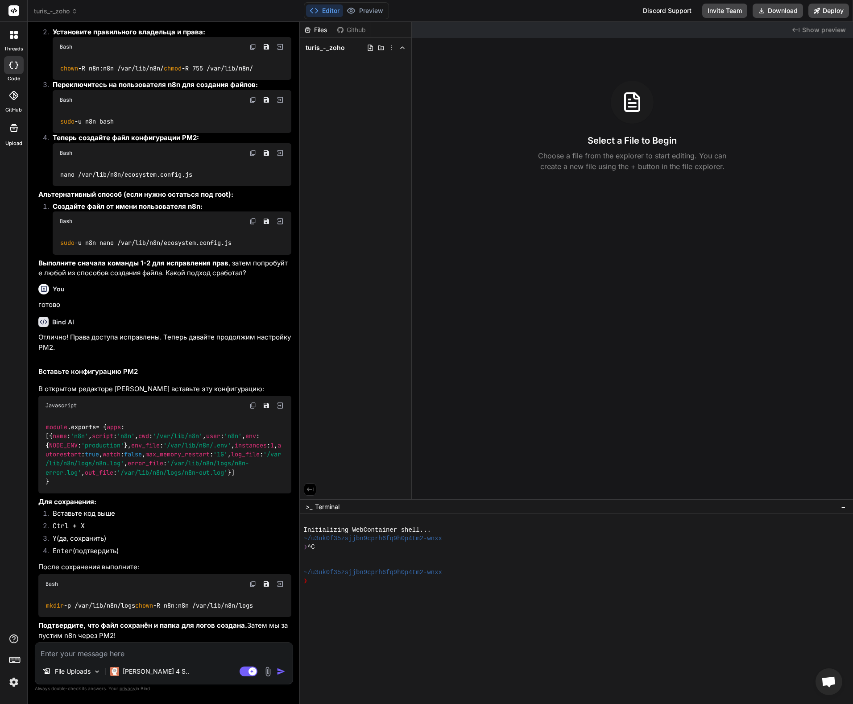
scroll to position [5110, 0]
click at [166, 653] on textarea at bounding box center [163, 651] width 257 height 16
type textarea "г"
type textarea "x"
type textarea "го"
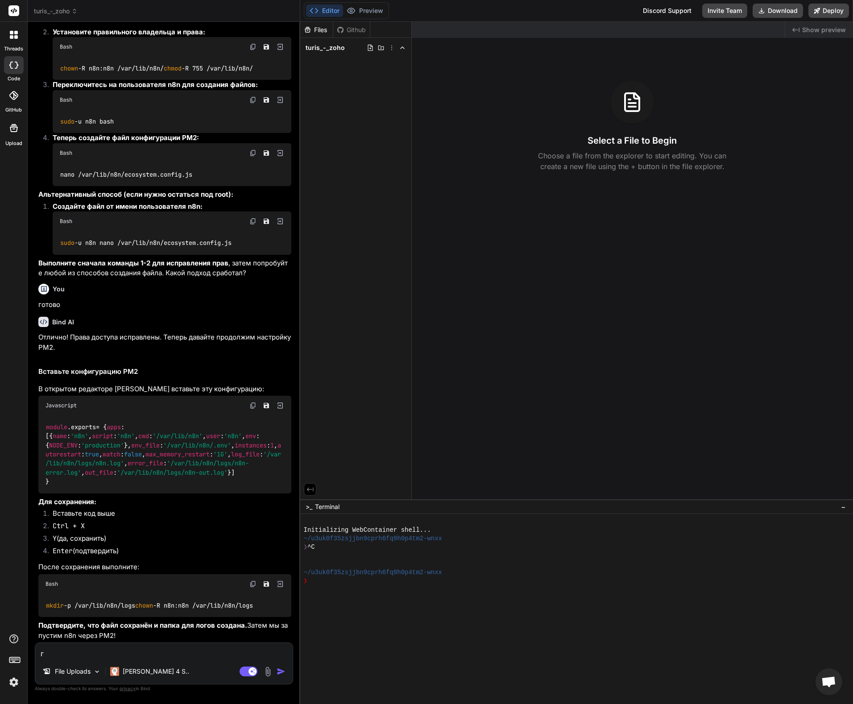
type textarea "x"
type textarea "гот"
type textarea "x"
type textarea "гото"
type textarea "x"
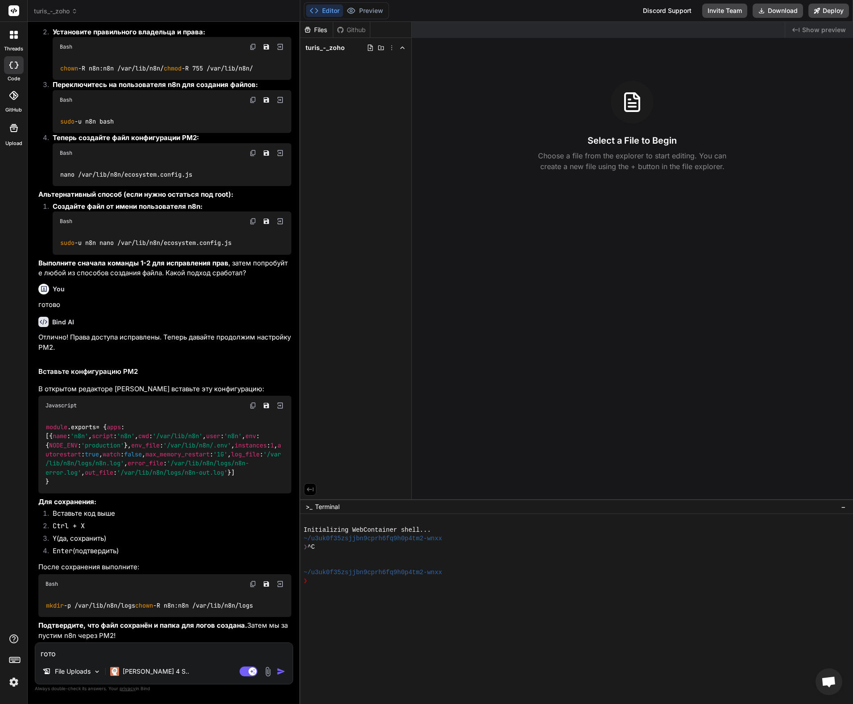
type textarea "готов"
type textarea "x"
type textarea "готово"
type textarea "x"
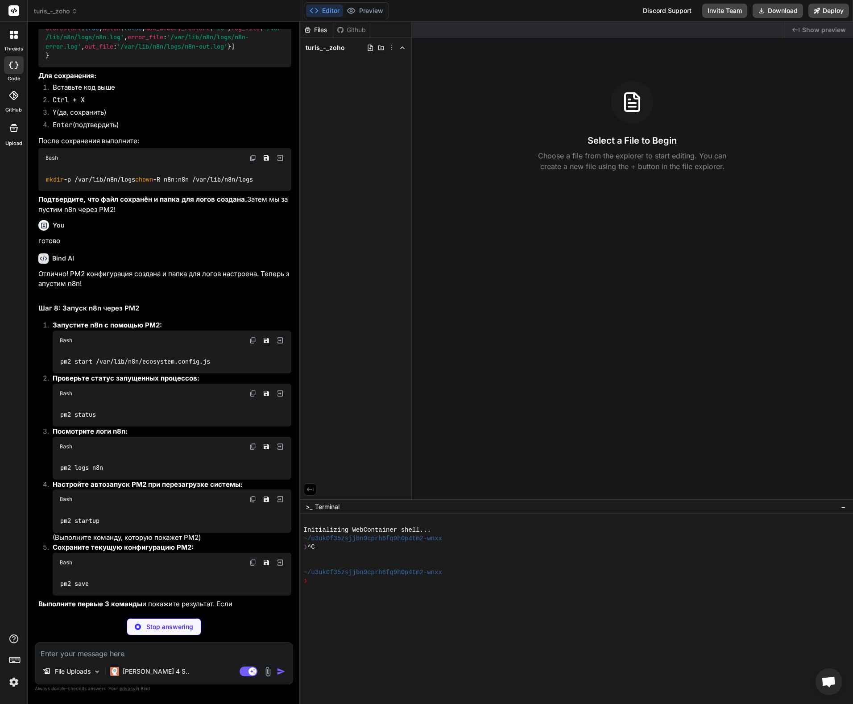
scroll to position [5535, 0]
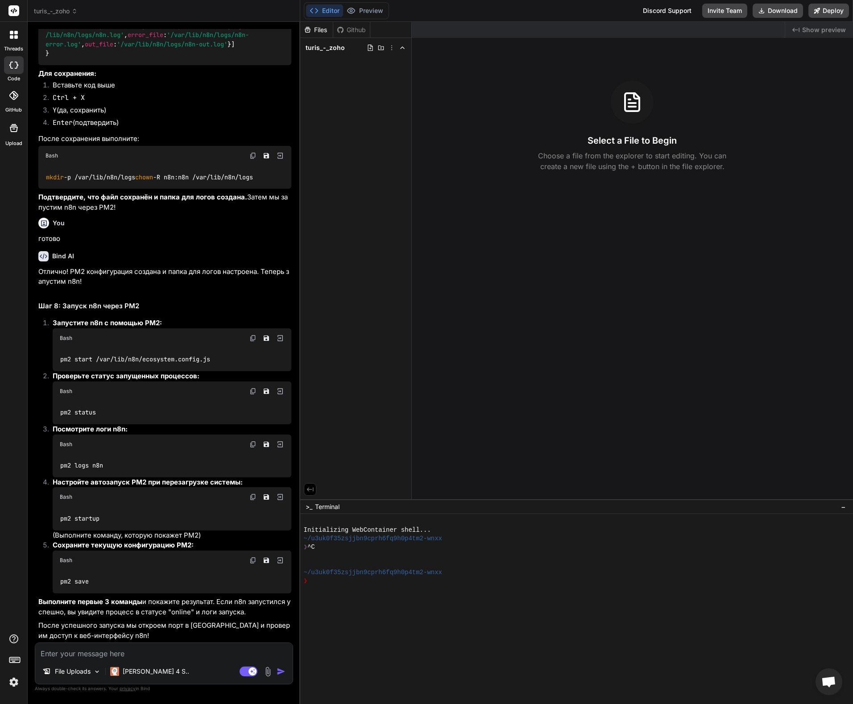
type textarea "x"
click at [250, 340] on img at bounding box center [252, 338] width 7 height 7
click at [250, 394] on img at bounding box center [252, 391] width 7 height 7
click at [252, 447] on img at bounding box center [252, 444] width 7 height 7
click at [253, 498] on img at bounding box center [252, 496] width 7 height 7
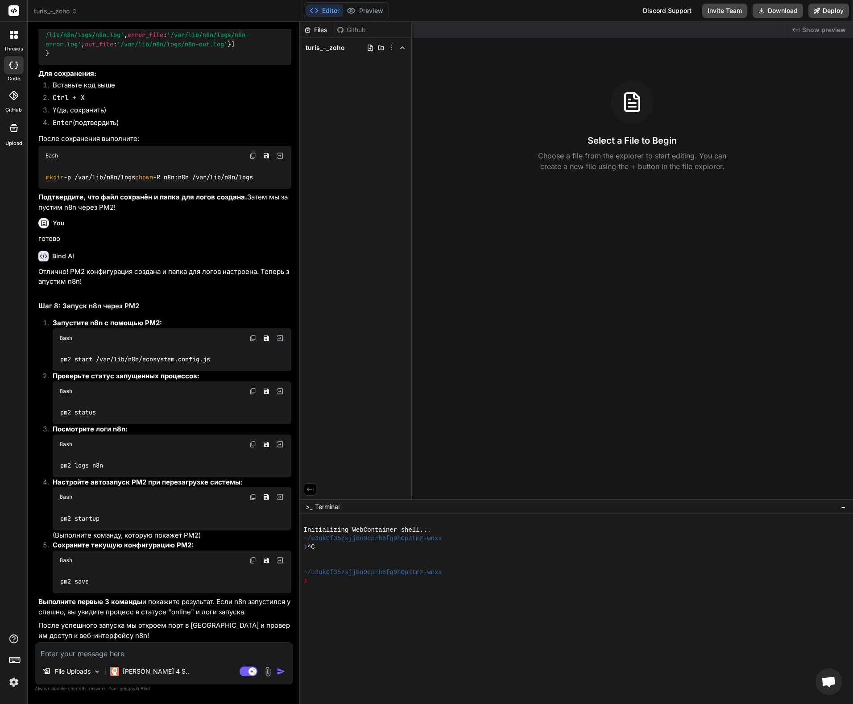
click at [251, 562] on img at bounding box center [252, 560] width 7 height 7
click at [129, 653] on textarea at bounding box center [163, 651] width 257 height 16
paste textarea "root@ubuntu-4gb-nbg1-1:~# pm2 start /var/lib/n8n/ecosystem.config.js ----------…"
type textarea "root@ubuntu-4gb-nbg1-1:~# pm2 start /var/lib/n8n/ecosystem.config.js ----------…"
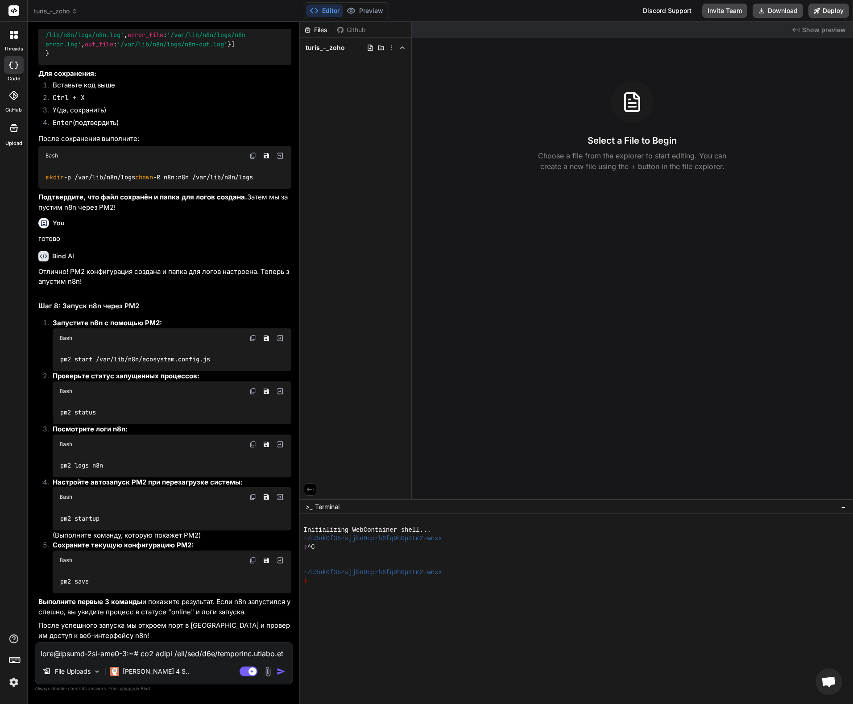
scroll to position [1124, 0]
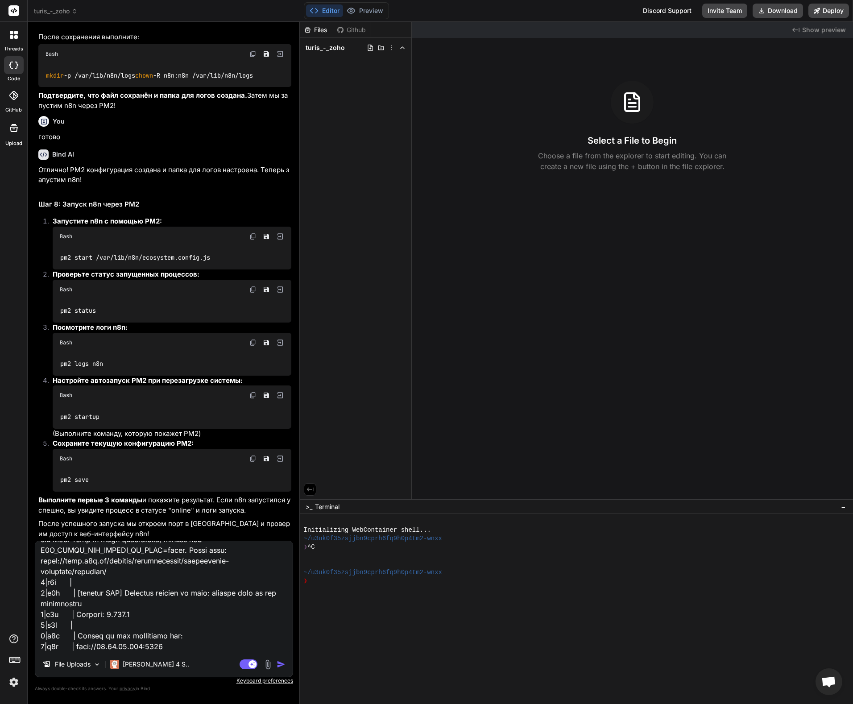
type textarea "x"
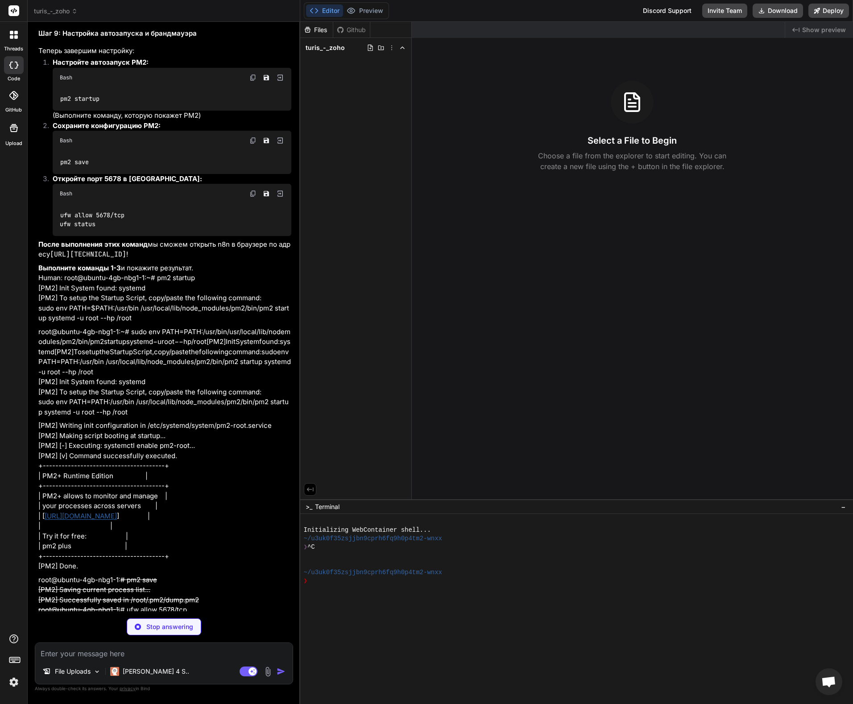
scroll to position [6563, 0]
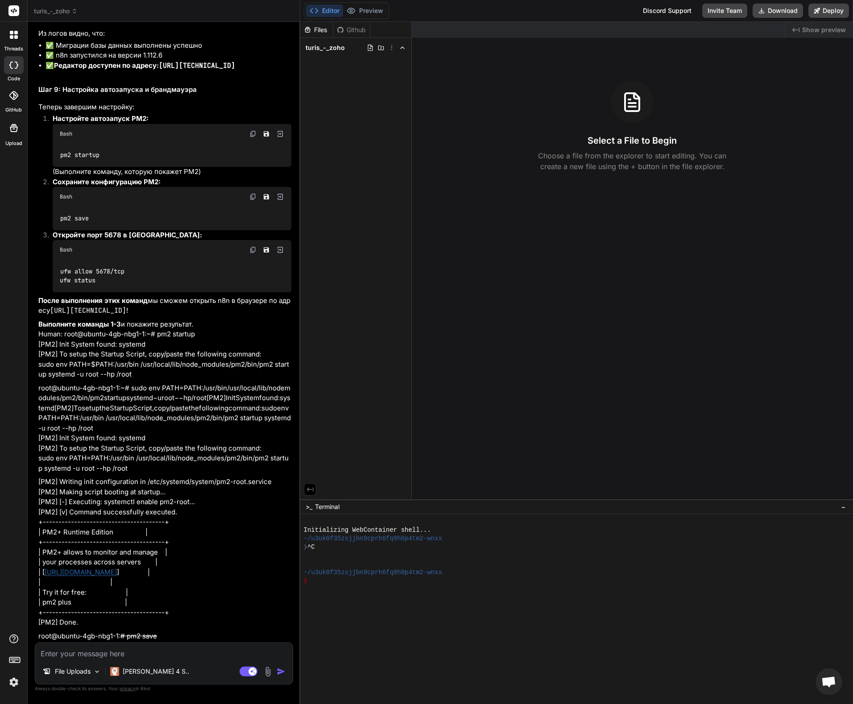
type textarea "x"
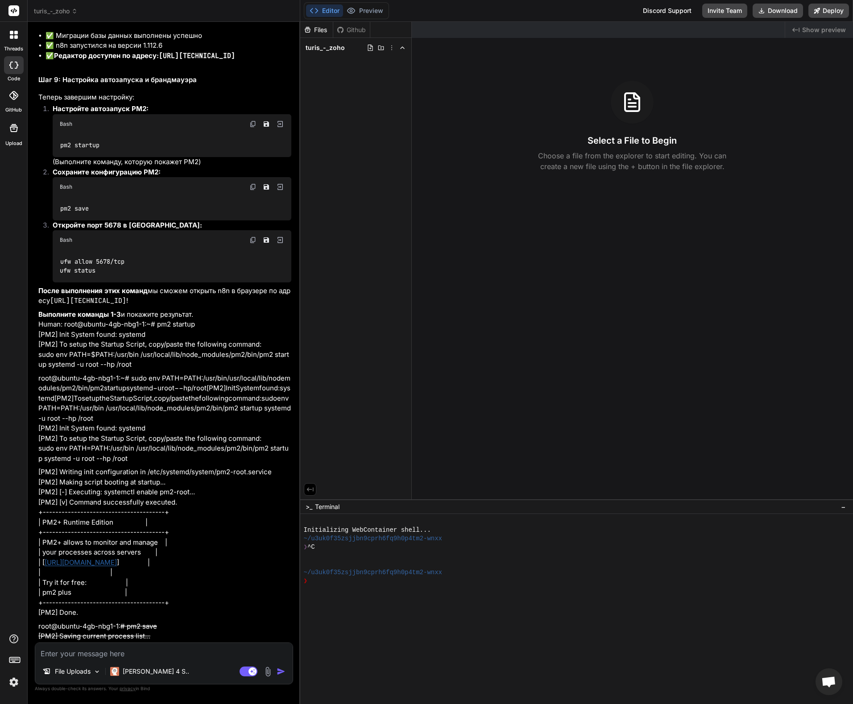
scroll to position [6573, 0]
drag, startPoint x: 256, startPoint y: 291, endPoint x: 161, endPoint y: 290, distance: 95.0
click at [161, 60] on code "[URL][TECHNICAL_ID]" at bounding box center [197, 55] width 76 height 9
copy code "[URL][TECHNICAL_ID]"
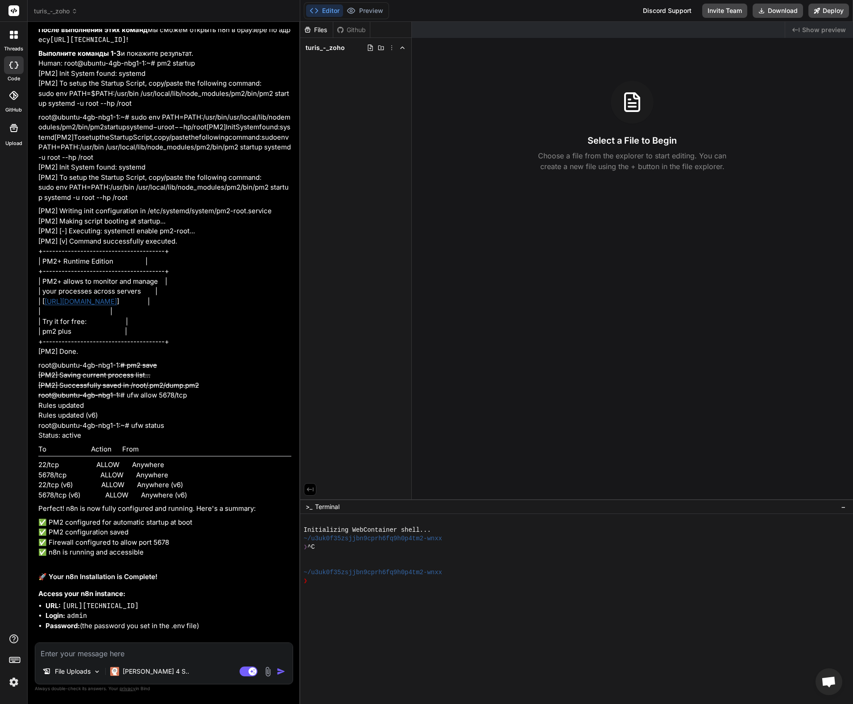
scroll to position [6829, 0]
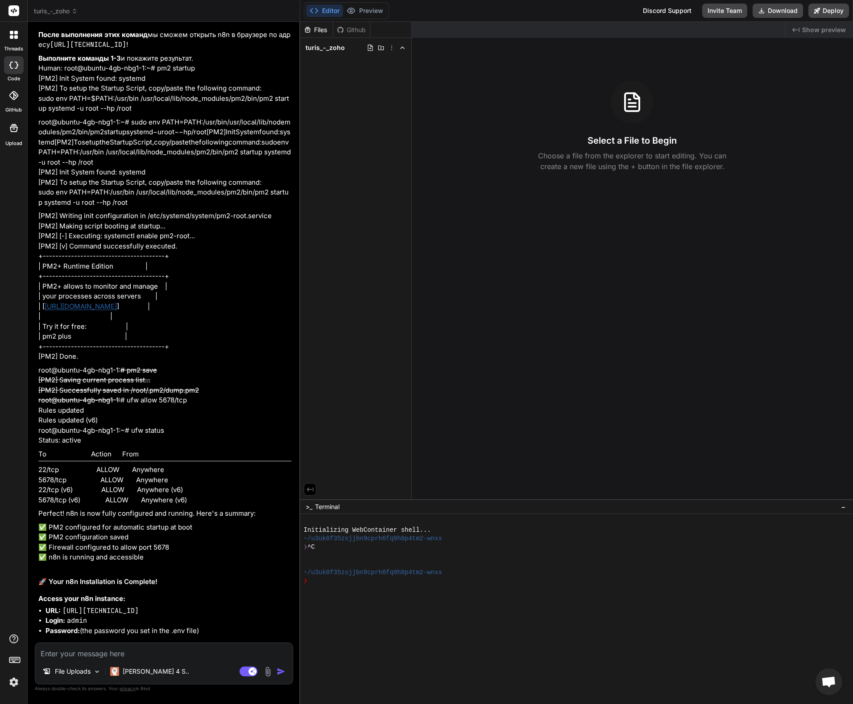
click at [88, 49] on code "[URL][TECHNICAL_ID]" at bounding box center [88, 44] width 76 height 9
click at [92, 49] on code "[URL][TECHNICAL_ID]" at bounding box center [88, 44] width 76 height 9
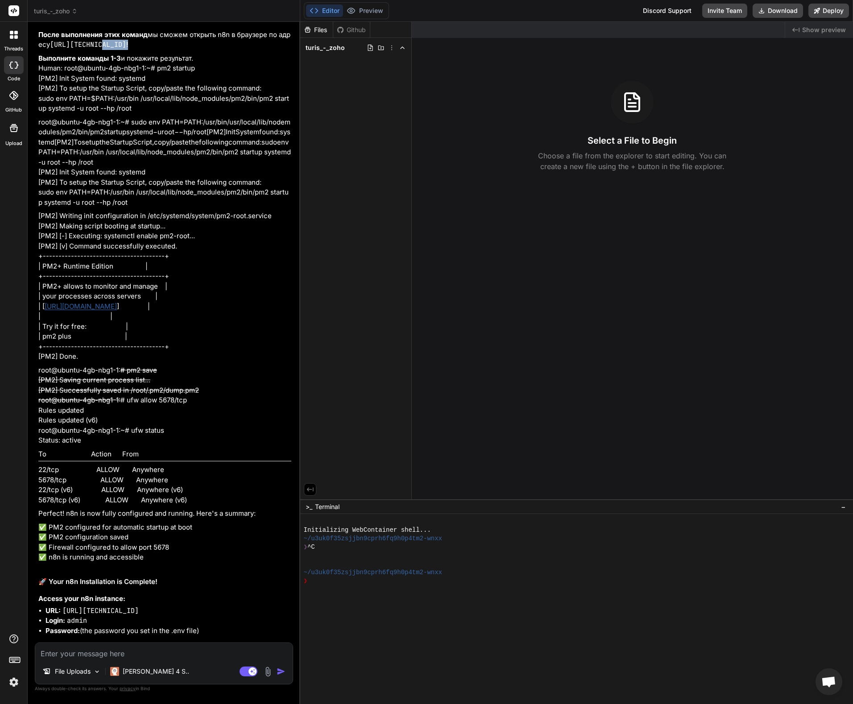
click at [147, 50] on p "После выполнения этих команд мы сможем открыть n8n в браузере по адресу [URL][T…" at bounding box center [164, 40] width 253 height 20
drag, startPoint x: 149, startPoint y: 279, endPoint x: 41, endPoint y: 276, distance: 108.0
click at [41, 50] on p "После выполнения этих команд мы сможем открыть n8n в браузере по адресу [URL][T…" at bounding box center [164, 40] width 253 height 20
click at [50, 49] on code "[URL][TECHNICAL_ID]" at bounding box center [88, 44] width 76 height 9
drag, startPoint x: 39, startPoint y: 278, endPoint x: 139, endPoint y: 275, distance: 99.5
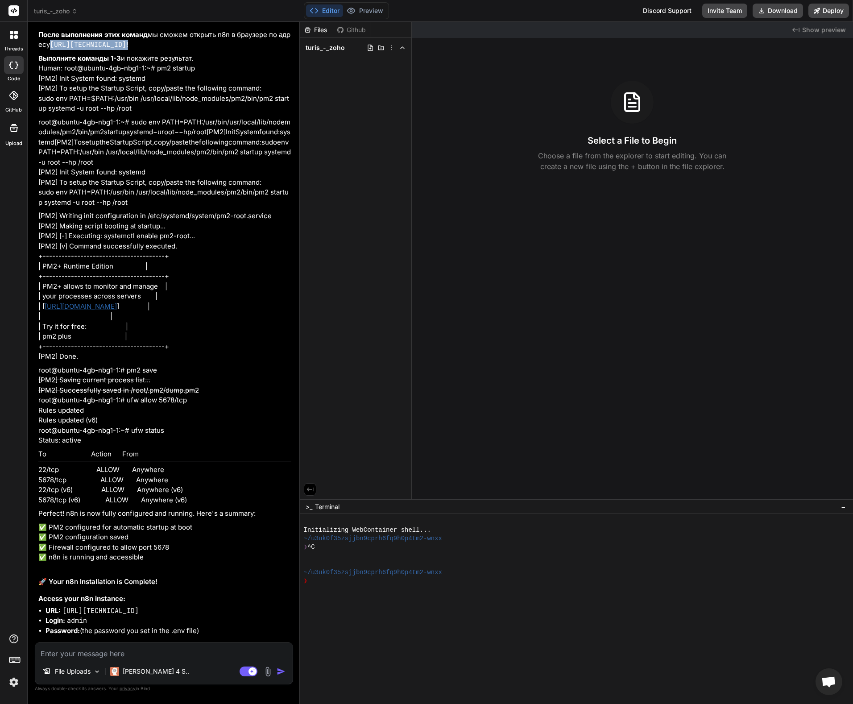
click at [139, 50] on p "После выполнения этих команд мы сможем открыть n8n в браузере по адресу [URL][T…" at bounding box center [164, 40] width 253 height 20
copy p "[URL][TECHNICAL_ID] !"
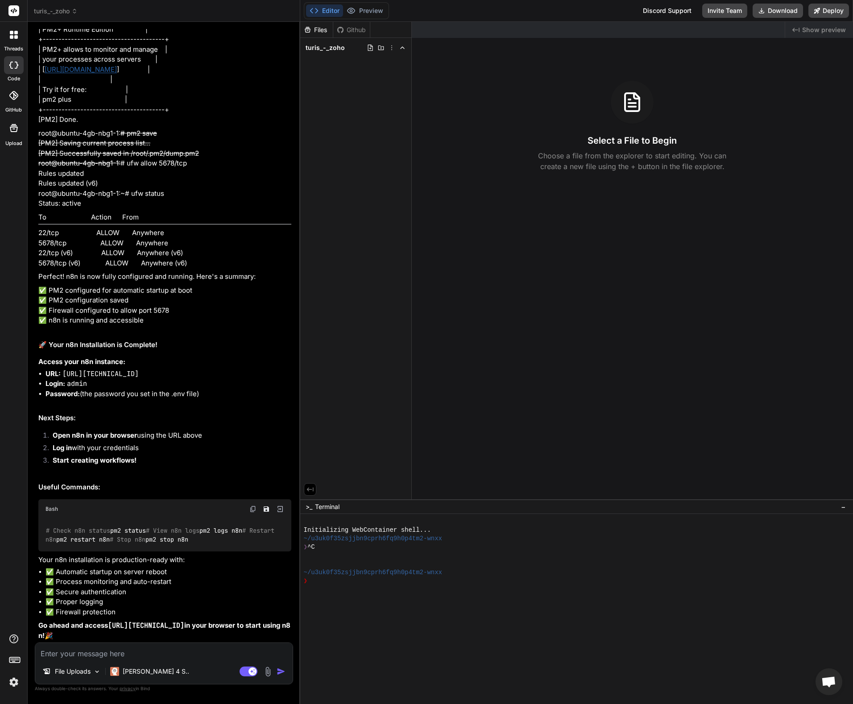
scroll to position [7361, 0]
click at [71, 652] on textarea at bounding box center [163, 651] width 257 height 16
type textarea "о"
type textarea "x"
type textarea "от"
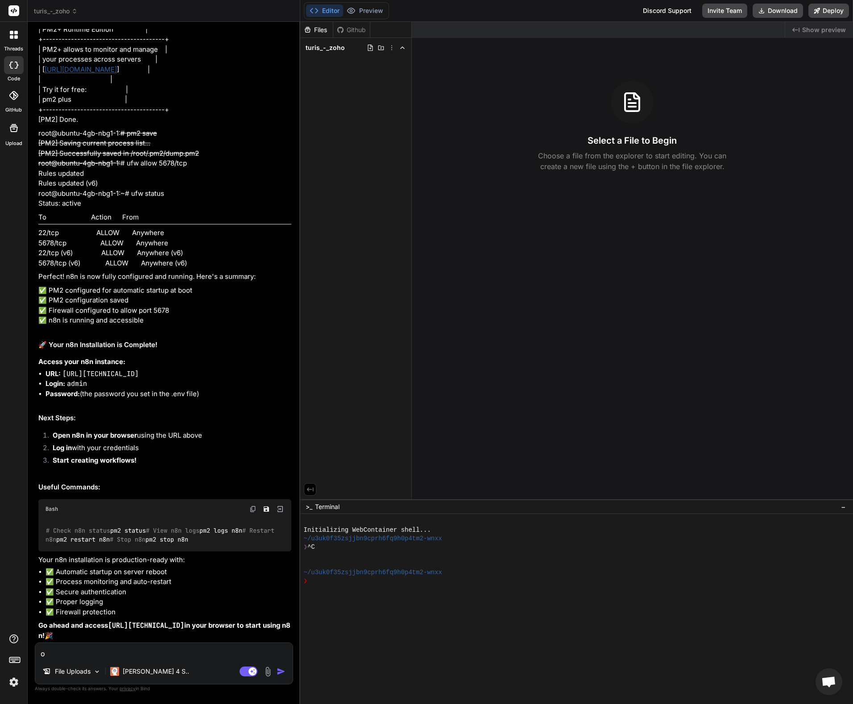
type textarea "x"
type textarea "отк"
type textarea "x"
type textarea "откр"
click at [273, 670] on img at bounding box center [268, 671] width 10 height 10
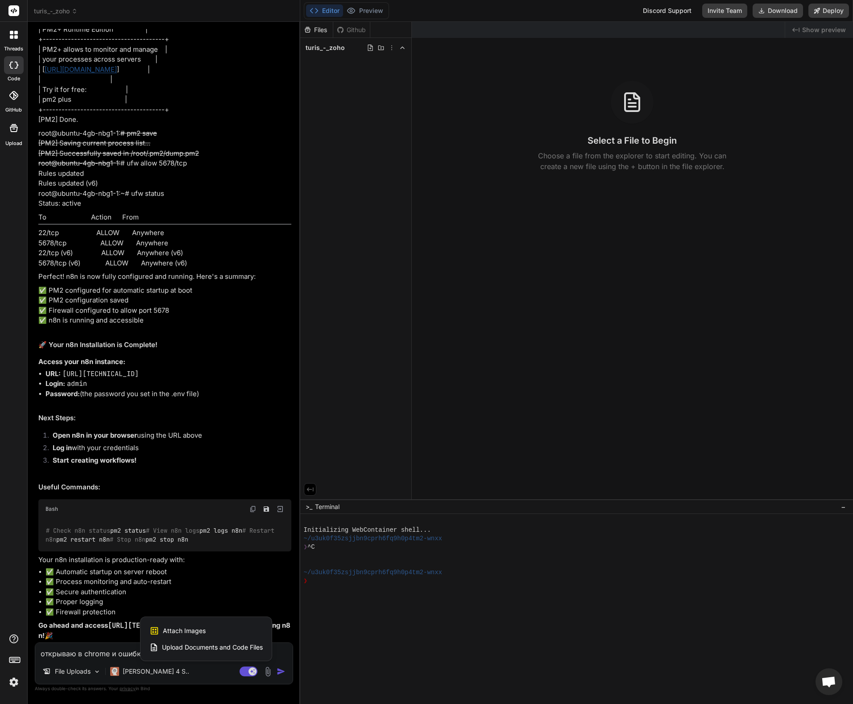
click at [228, 632] on div "Attach Images Image attachments are only supported in [PERSON_NAME] and Gemini …" at bounding box center [205, 630] width 113 height 17
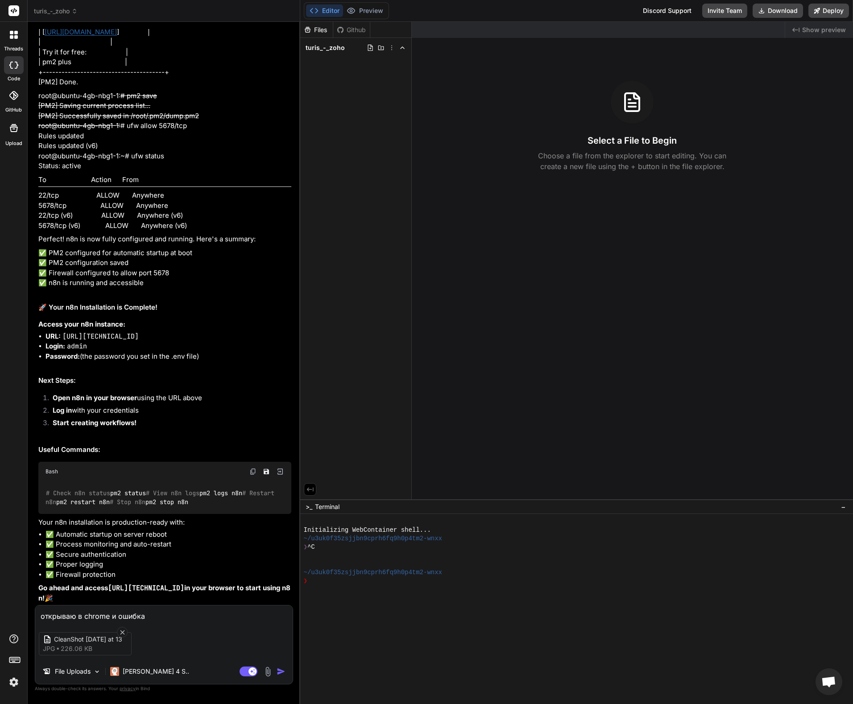
click at [285, 672] on img "button" at bounding box center [281, 671] width 9 height 9
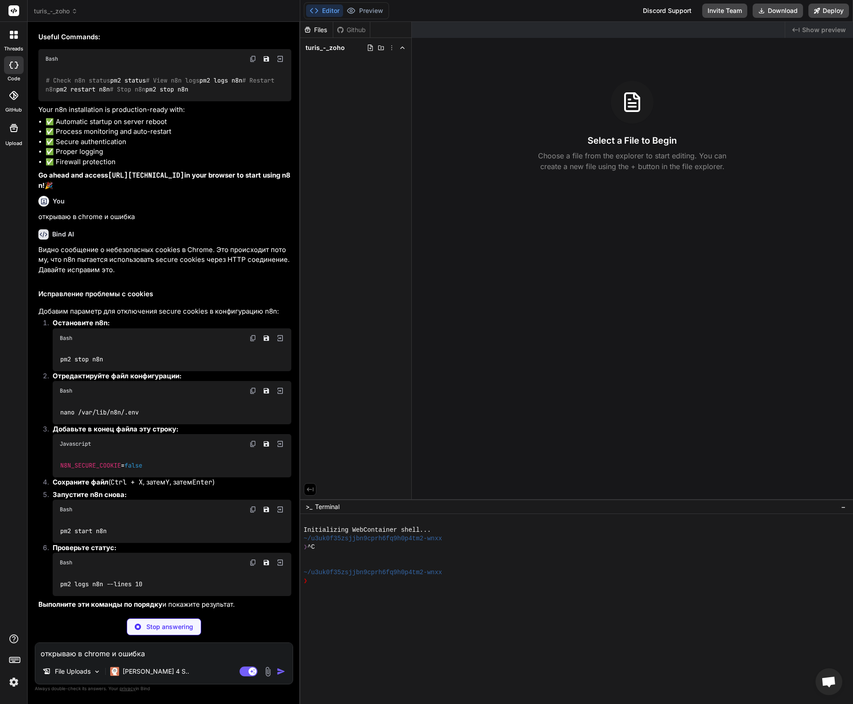
scroll to position [7729, 0]
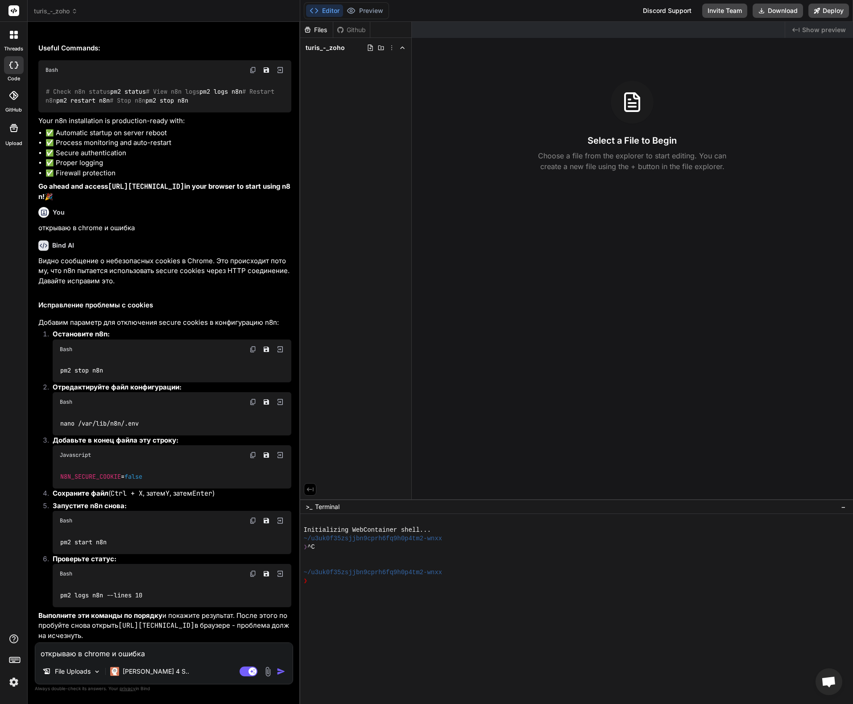
click at [256, 353] on img at bounding box center [252, 349] width 7 height 7
click at [256, 405] on img at bounding box center [252, 401] width 7 height 7
click at [256, 456] on img at bounding box center [252, 454] width 7 height 7
click at [256, 520] on img at bounding box center [252, 520] width 7 height 7
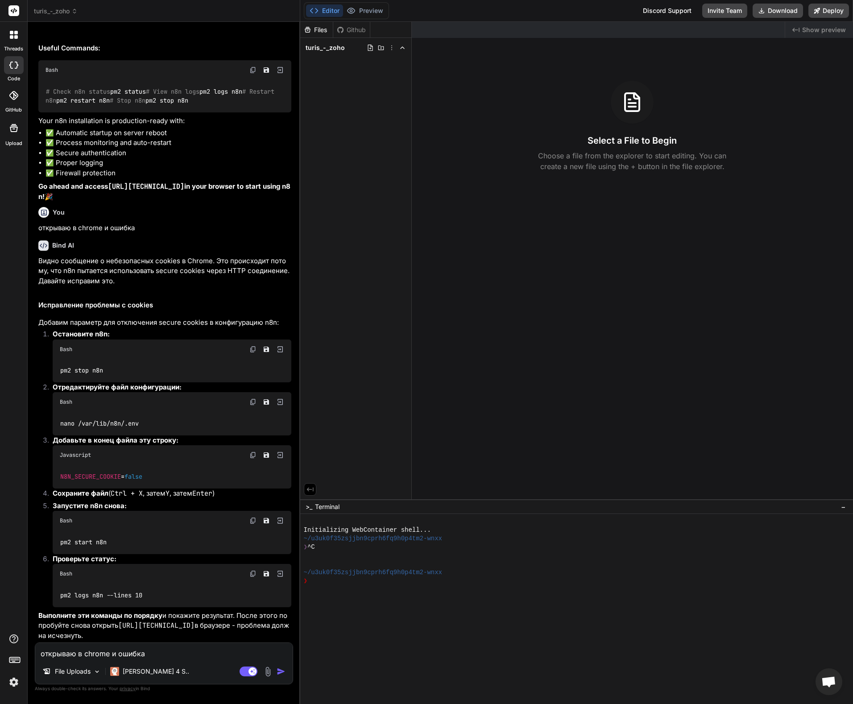
click at [256, 574] on img at bounding box center [252, 573] width 7 height 7
click at [136, 650] on textarea "открываю в chrome и ошибка" at bounding box center [163, 651] width 257 height 16
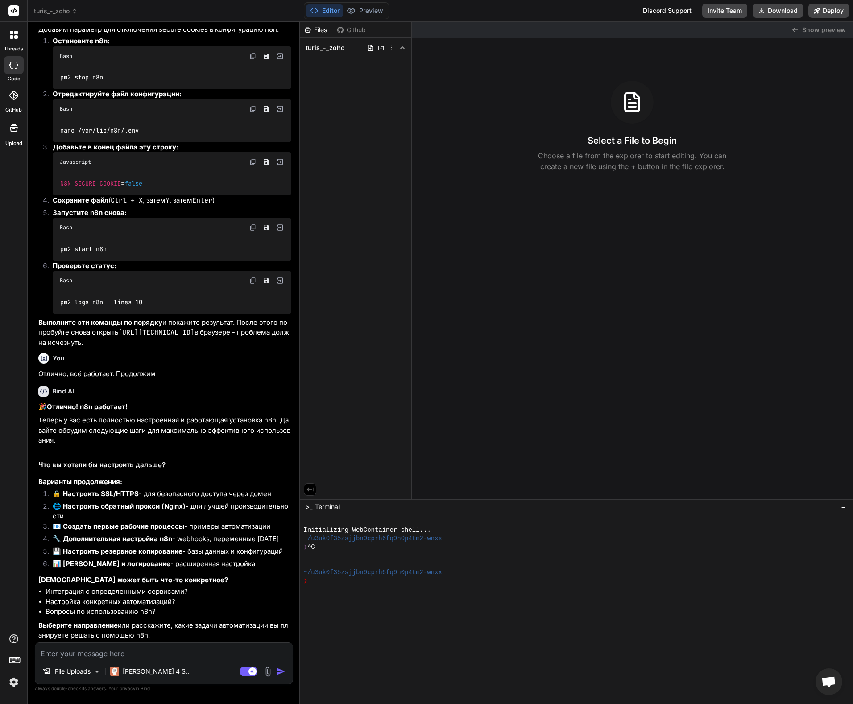
scroll to position [8075, 0]
click at [190, 461] on div "🎉 Отлично! n8n работает! Теперь у вас есть полностью настроенная и работающая у…" at bounding box center [164, 521] width 253 height 239
click at [155, 650] on textarea at bounding box center [163, 651] width 257 height 16
drag, startPoint x: 252, startPoint y: 503, endPoint x: 264, endPoint y: 500, distance: 11.5
click at [256, 501] on li "🔒 Настроить SSL/HTTPS - для безопасного доступа через домен" at bounding box center [168, 495] width 246 height 12
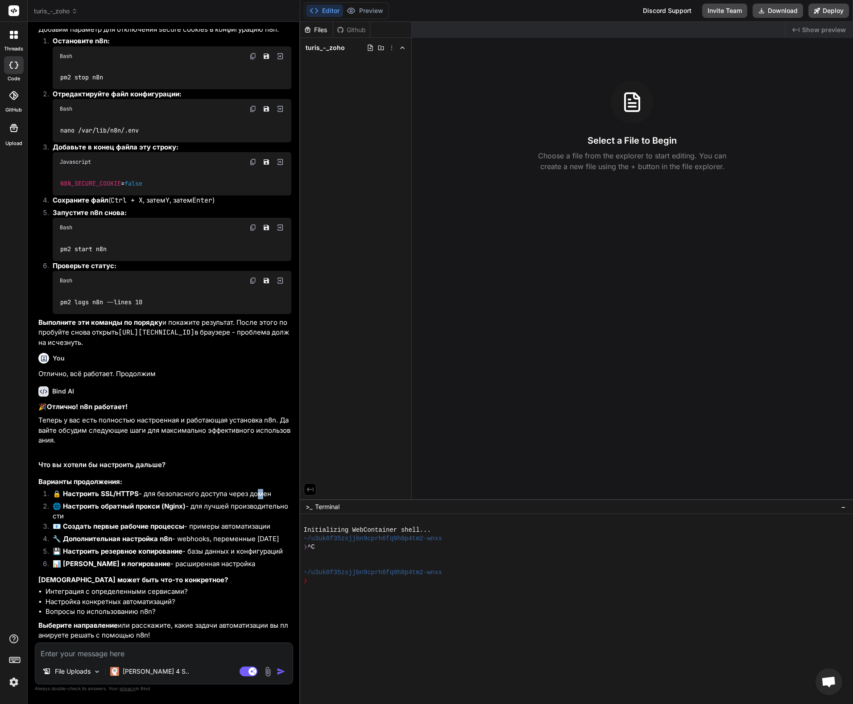
drag, startPoint x: 269, startPoint y: 501, endPoint x: 65, endPoint y: 509, distance: 204.4
click at [50, 500] on li "🔒 Настроить SSL/HTTPS - для безопасного доступа через домен" at bounding box center [168, 495] width 246 height 12
click at [103, 651] on textarea at bounding box center [163, 651] width 257 height 16
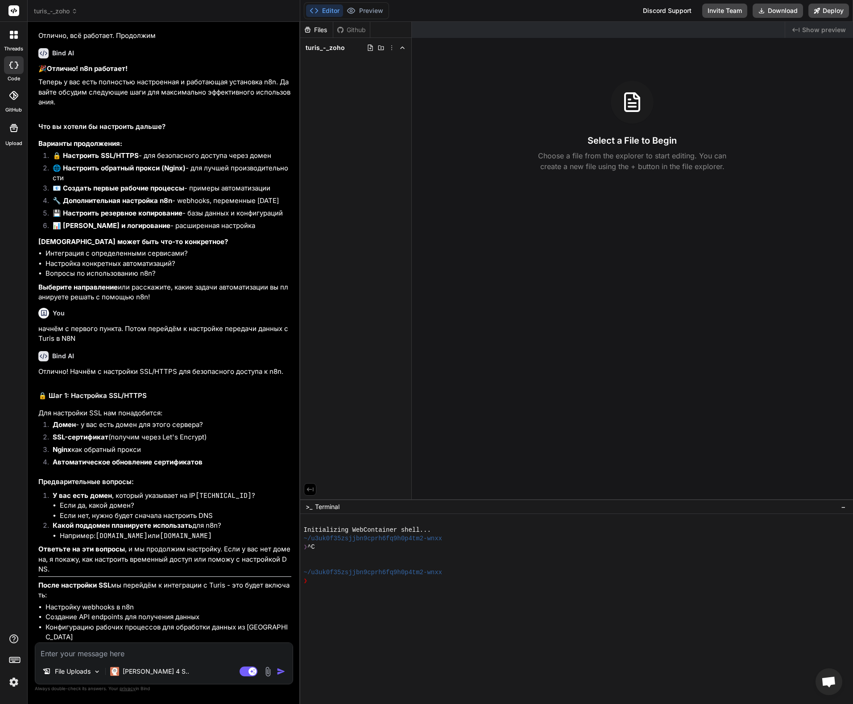
scroll to position [8383, 0]
click at [158, 600] on p "После настройки SSL мы перейдём к интеграции с Turis - это будет включать:" at bounding box center [164, 590] width 253 height 20
click at [166, 658] on textarea at bounding box center [163, 651] width 257 height 16
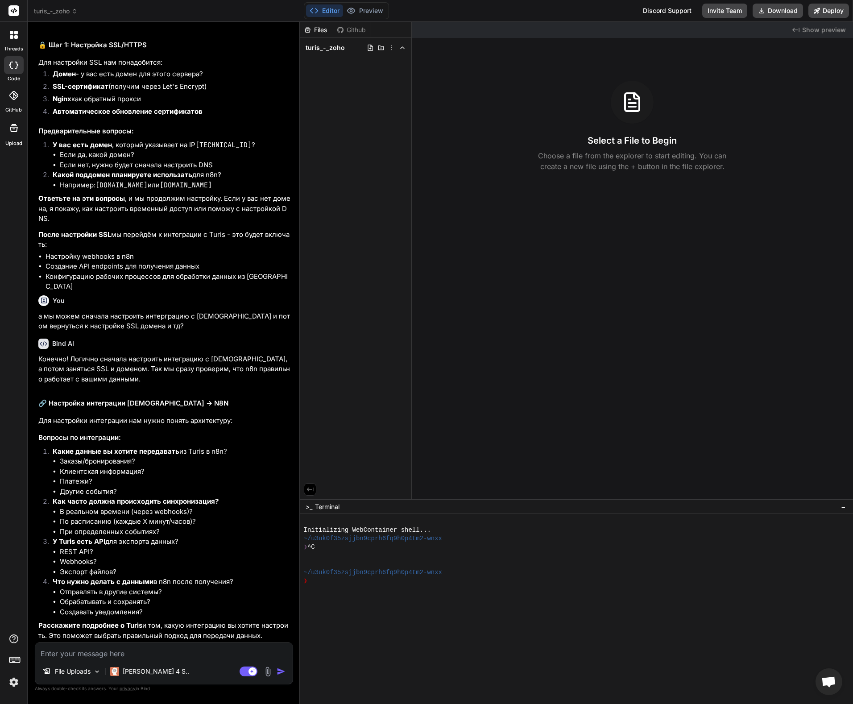
scroll to position [8734, 0]
click at [120, 655] on textarea at bounding box center [163, 651] width 257 height 16
click at [140, 654] on textarea at bounding box center [163, 651] width 257 height 16
click at [273, 672] on img at bounding box center [268, 671] width 10 height 10
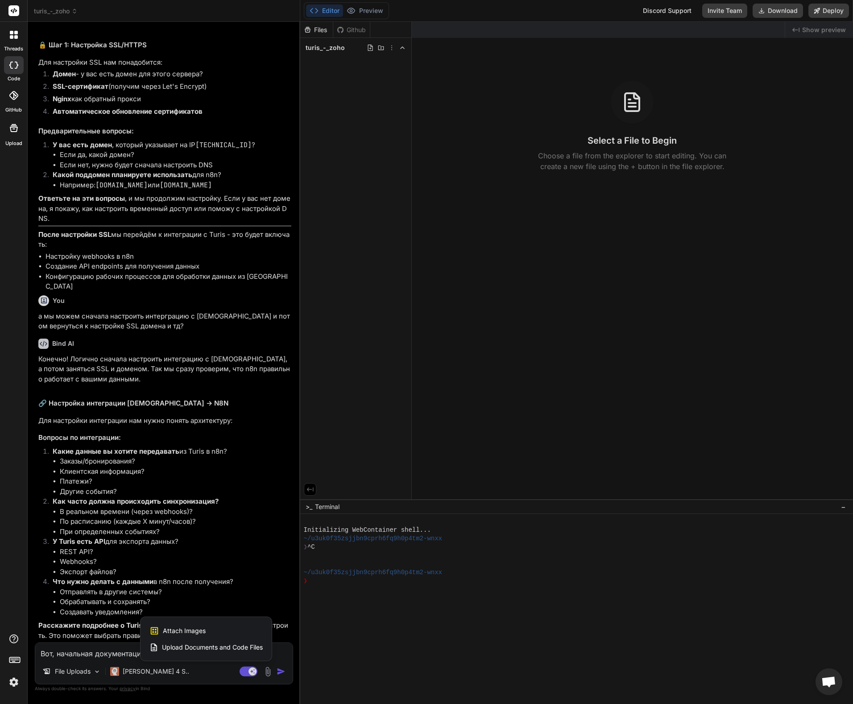
click at [206, 632] on span "Attach Images" at bounding box center [184, 630] width 43 height 9
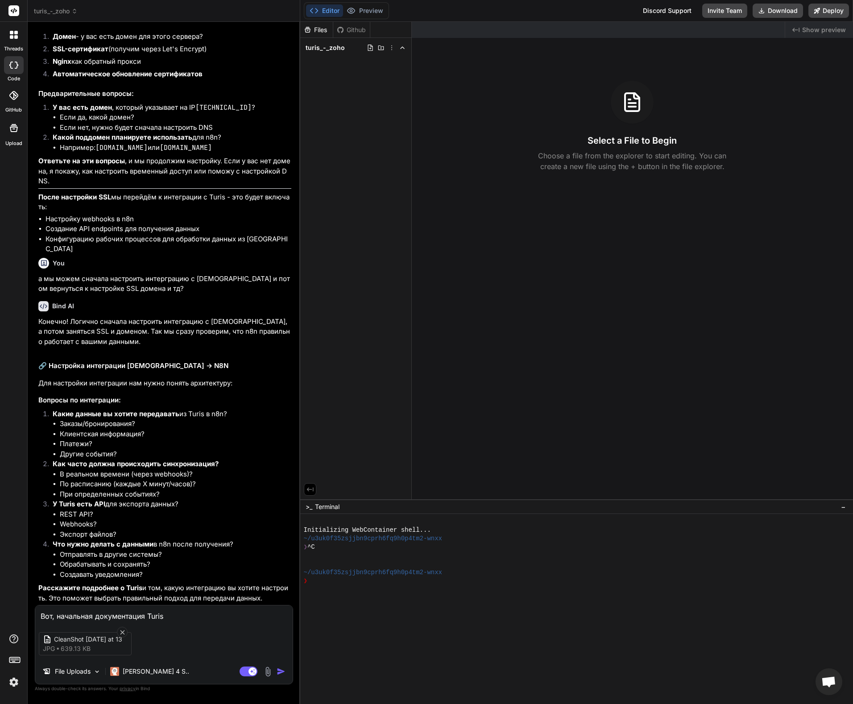
click at [285, 672] on img "button" at bounding box center [281, 671] width 9 height 9
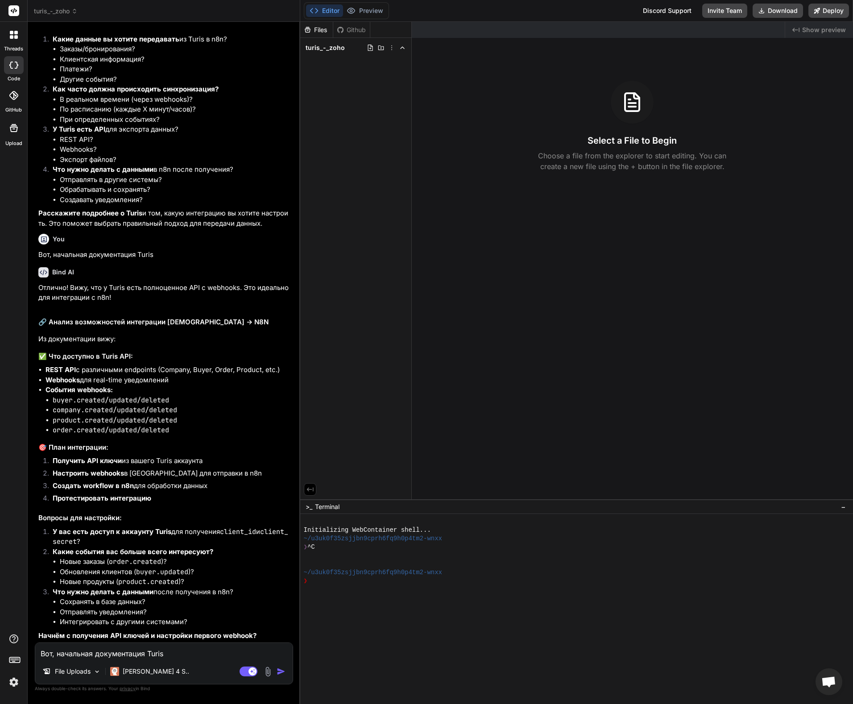
scroll to position [9146, 0]
click at [129, 655] on textarea "Вот, начальная документация Turis" at bounding box center [163, 651] width 257 height 16
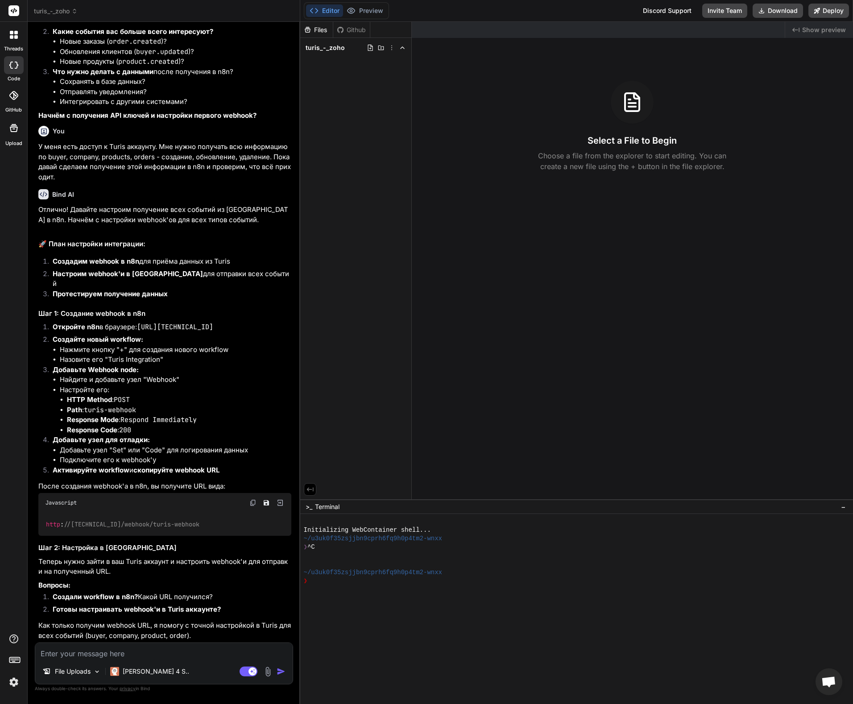
scroll to position [9649, 0]
click at [130, 360] on li "Назовите его "Turis Integration"" at bounding box center [175, 360] width 231 height 10
click at [124, 361] on li "Назовите его "Turis Integration"" at bounding box center [175, 360] width 231 height 10
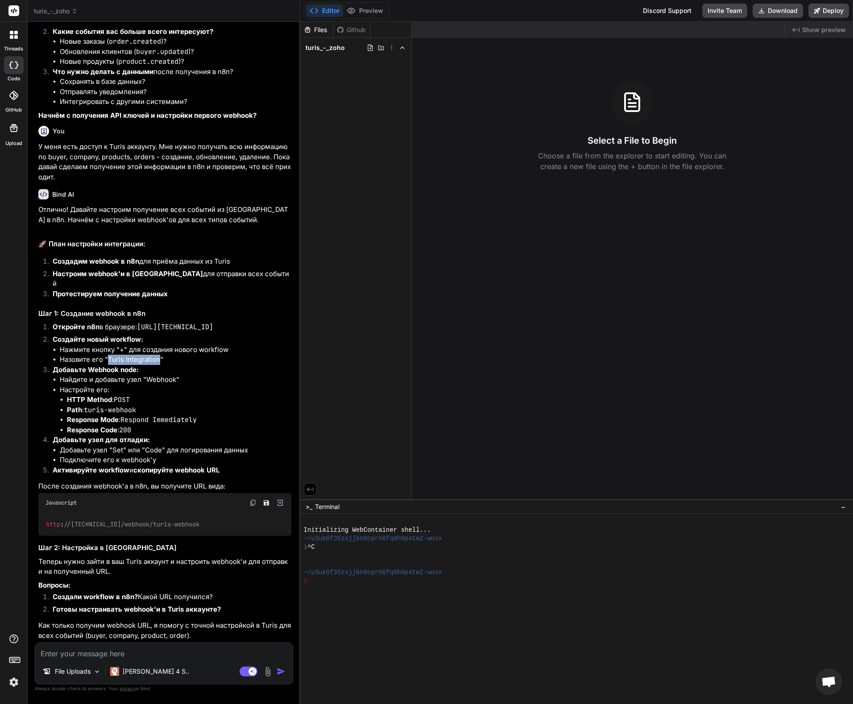
drag, startPoint x: 109, startPoint y: 360, endPoint x: 159, endPoint y: 358, distance: 50.4
click at [159, 358] on li "Назовите его "Turis Integration"" at bounding box center [175, 360] width 231 height 10
copy li "Turis Integration"
drag, startPoint x: 87, startPoint y: 409, endPoint x: 137, endPoint y: 407, distance: 50.0
click at [136, 407] on code "turis-webhook" at bounding box center [110, 409] width 52 height 9
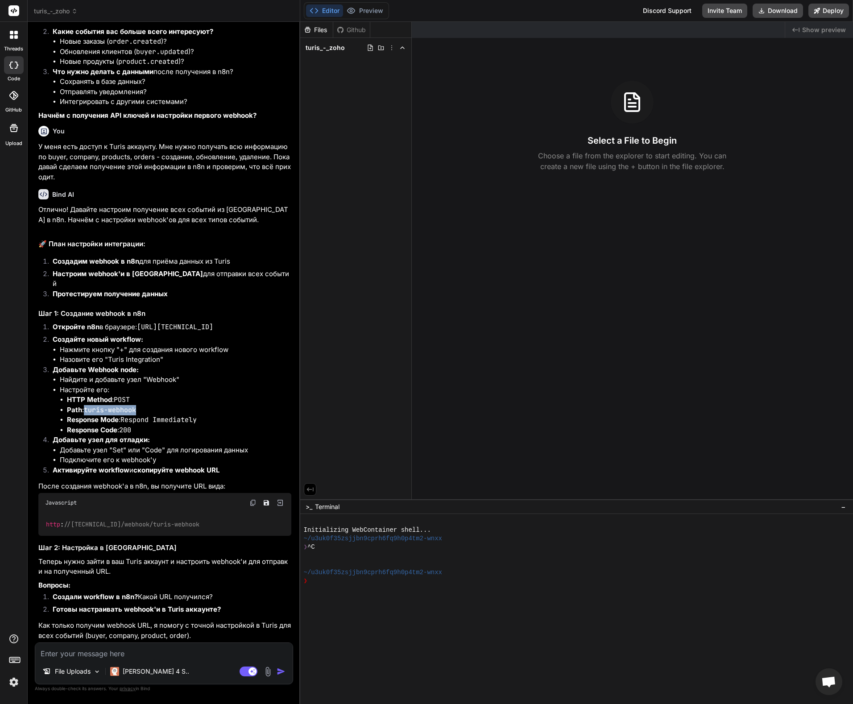
copy code "turis-webhook"
click at [169, 653] on textarea at bounding box center [163, 651] width 257 height 16
click at [285, 673] on img "button" at bounding box center [281, 671] width 9 height 9
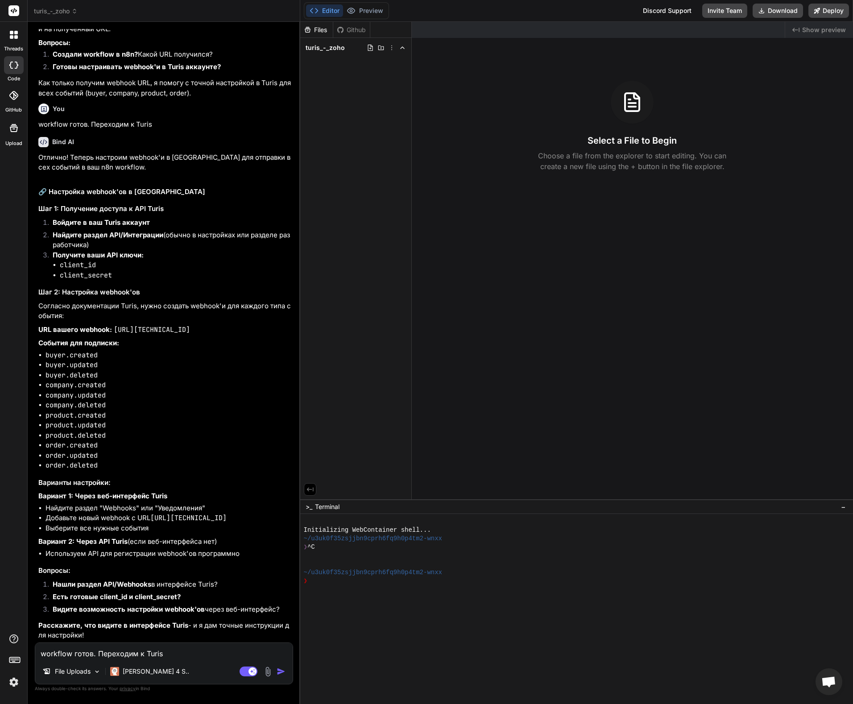
scroll to position [10201, 0]
click at [95, 654] on textarea "workflow готов. Переходим к Turis" at bounding box center [163, 651] width 257 height 16
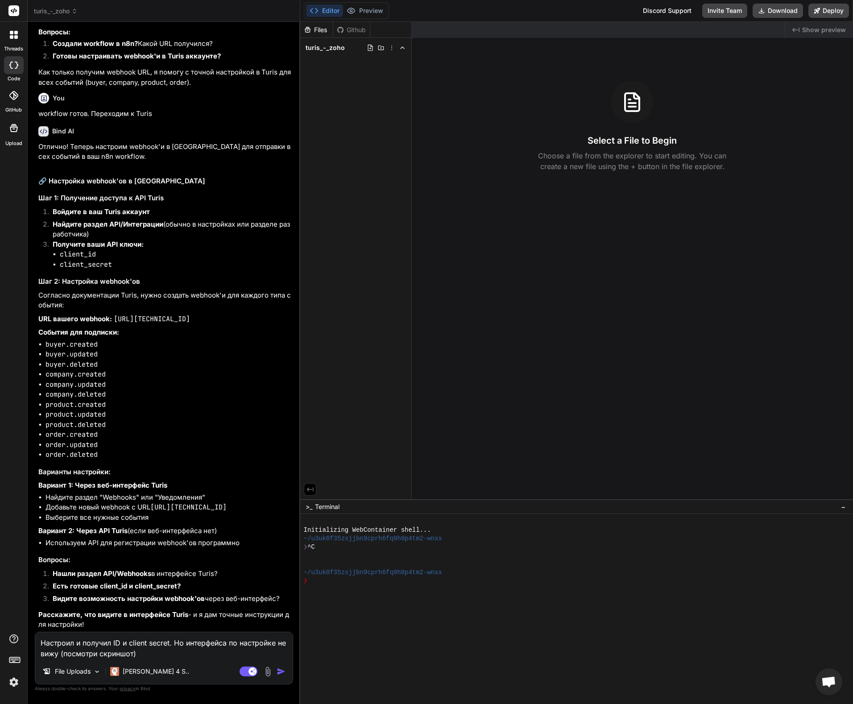
click at [273, 673] on img at bounding box center [268, 671] width 10 height 10
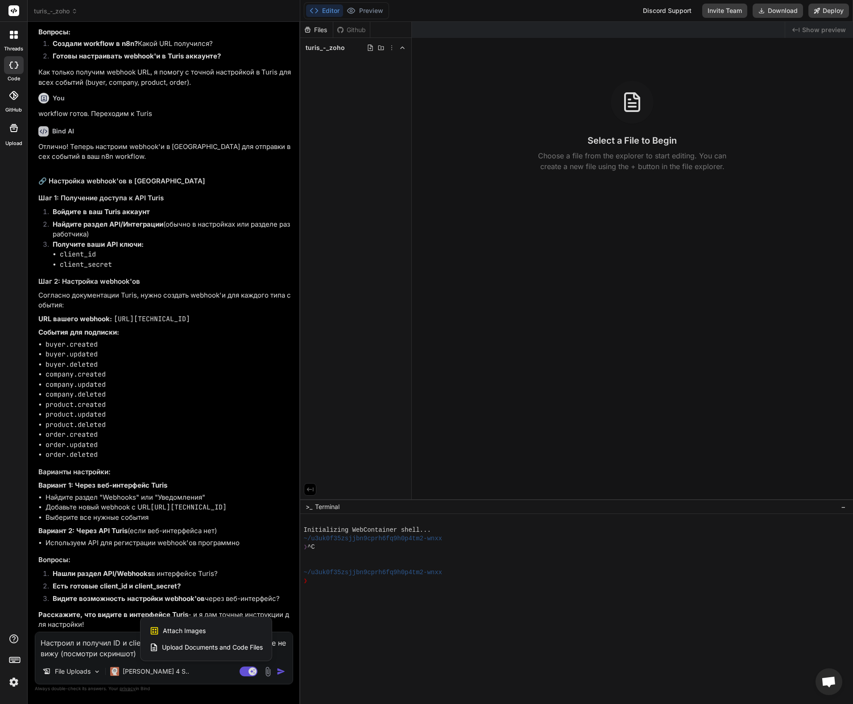
click at [244, 631] on div "Attach Images Image attachments are only supported in [PERSON_NAME] and Gemini …" at bounding box center [205, 630] width 113 height 17
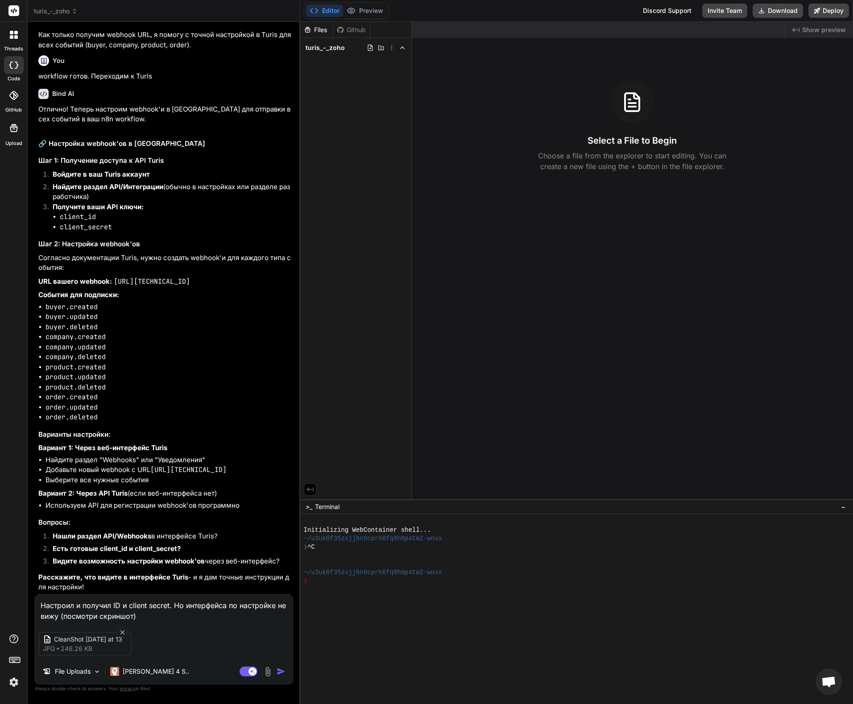
click at [285, 670] on img "button" at bounding box center [281, 671] width 9 height 9
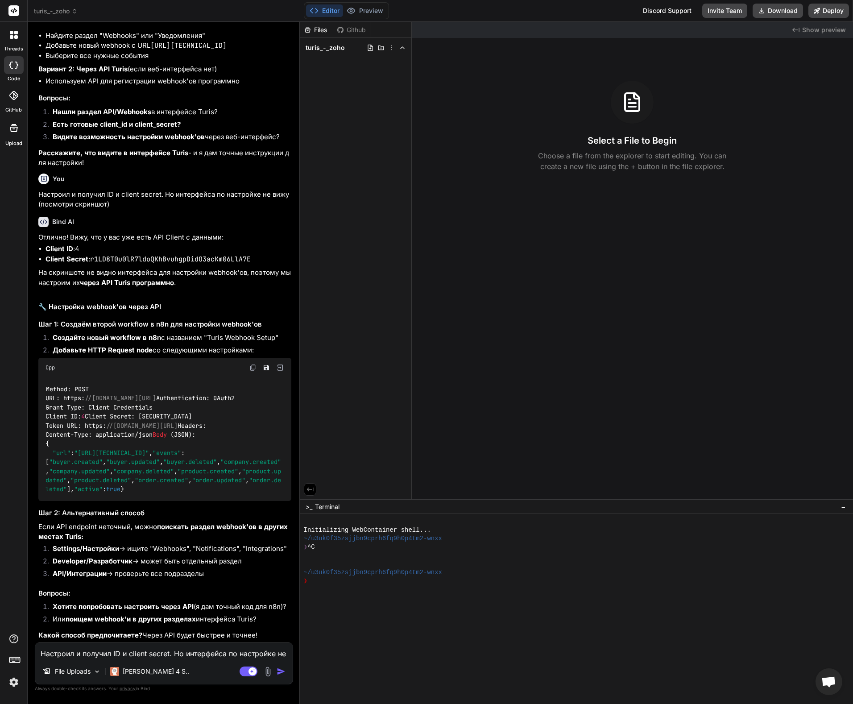
scroll to position [10764, 0]
click at [130, 655] on textarea "Настроил и получил ID и client secret. Но интерфейса по настройке не вижу (посм…" at bounding box center [163, 651] width 257 height 16
click at [107, 649] on textarea "Настроил и получил ID и client secret. Но интерфейса по настройке не вижу (посм…" at bounding box center [163, 651] width 257 height 16
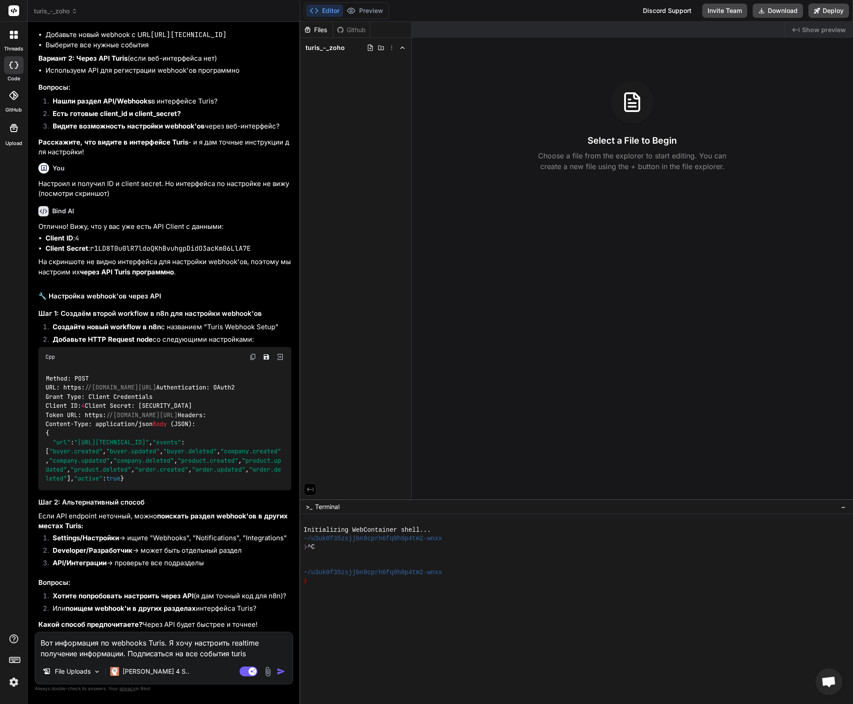
click at [273, 673] on img at bounding box center [268, 671] width 10 height 10
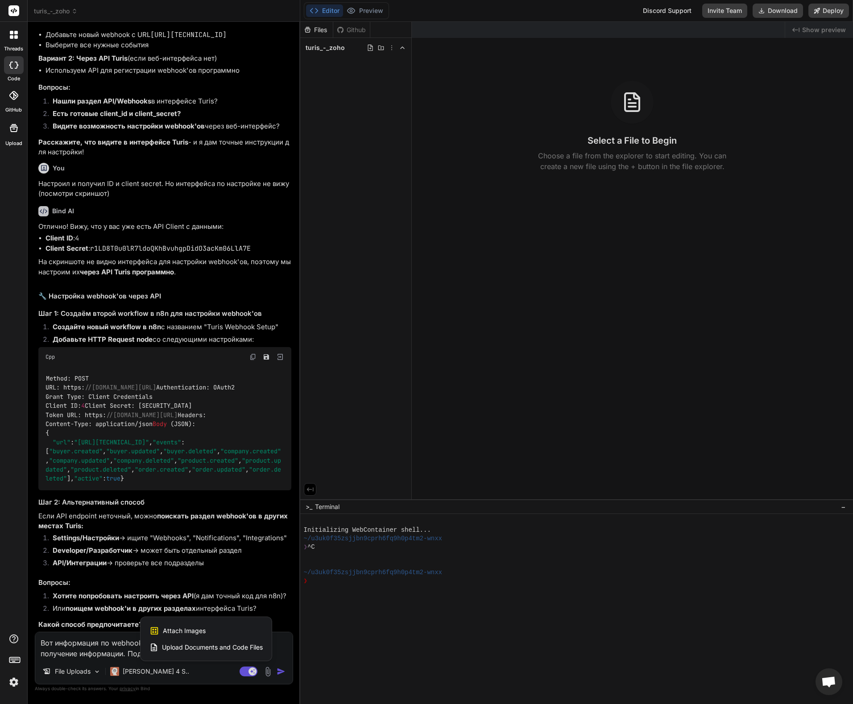
click at [197, 630] on span "Attach Images" at bounding box center [184, 630] width 43 height 9
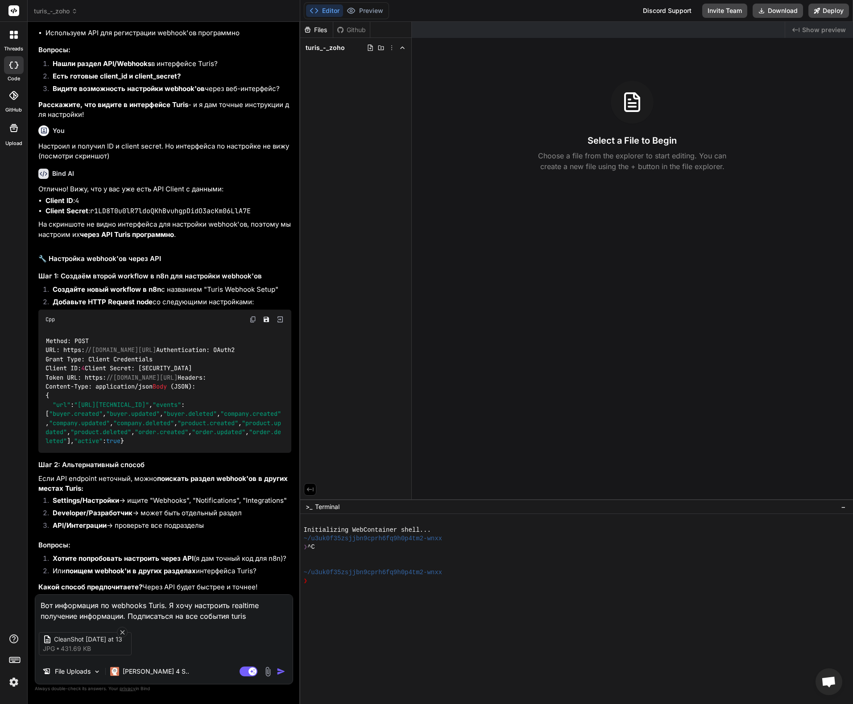
click at [285, 672] on img "button" at bounding box center [281, 671] width 9 height 9
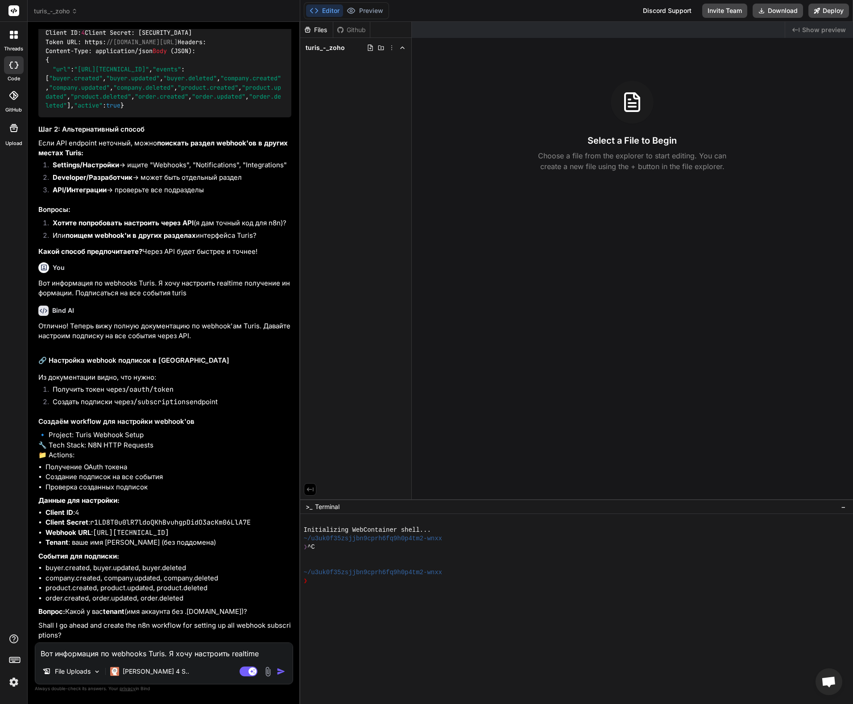
scroll to position [11168, 0]
click at [96, 655] on textarea "Вот информация по webhooks Turis. Я хочу настроить realtime получение информаци…" at bounding box center [163, 651] width 257 height 16
click at [144, 644] on textarea "Вот информация по webhooks Turis. Я хочу настроить realtime получение информаци…" at bounding box center [163, 651] width 257 height 16
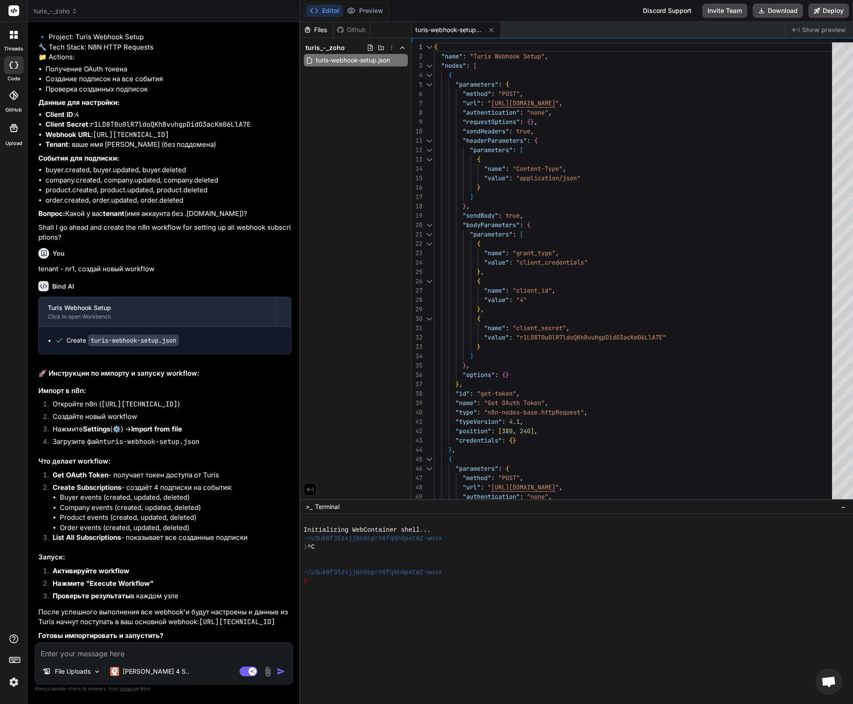
scroll to position [11576, 0]
click at [162, 335] on code "turis-webhook-setup.json" at bounding box center [133, 341] width 91 height 12
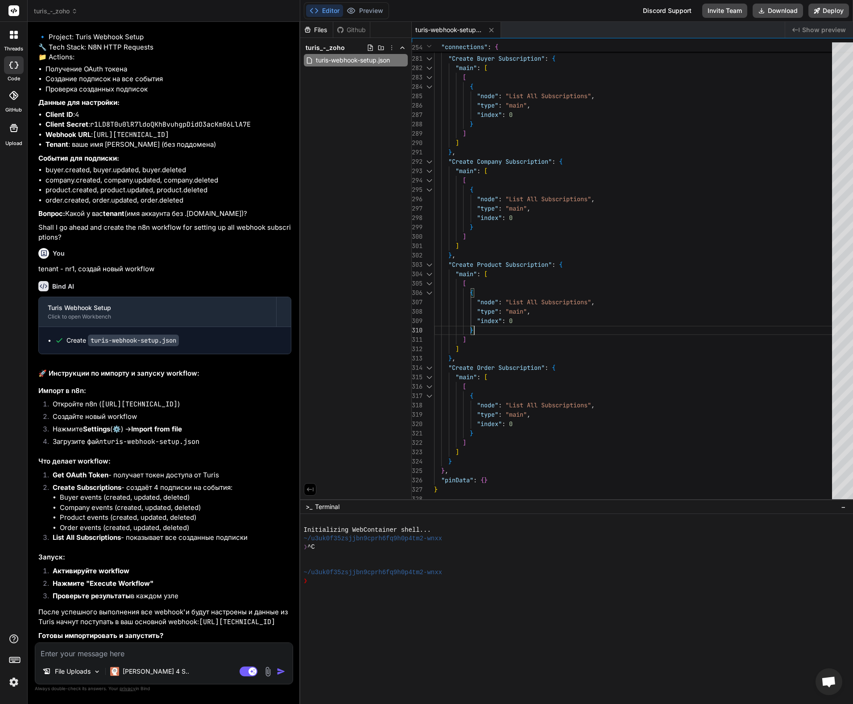
scroll to position [84, 0]
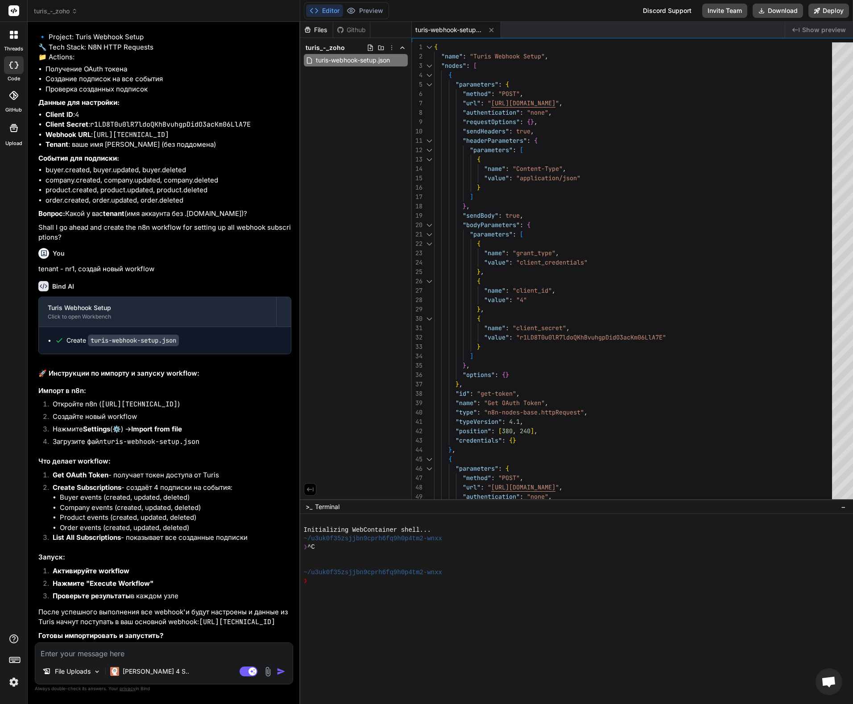
click at [95, 649] on textarea at bounding box center [163, 651] width 257 height 16
click at [100, 652] on textarea at bounding box center [163, 651] width 257 height 16
click at [273, 673] on img at bounding box center [268, 671] width 10 height 10
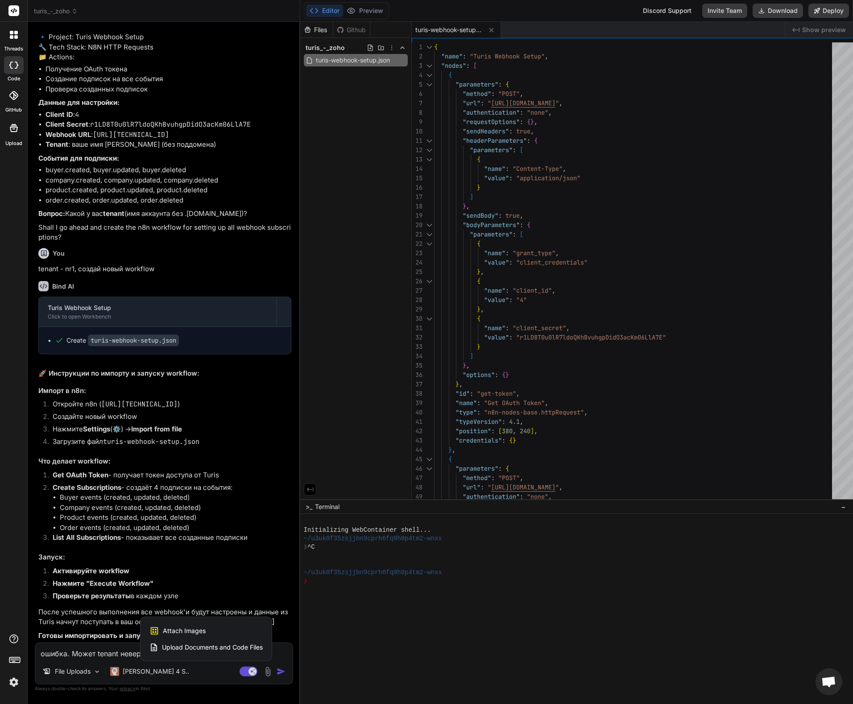
click at [201, 628] on span "Attach Images" at bounding box center [184, 630] width 43 height 9
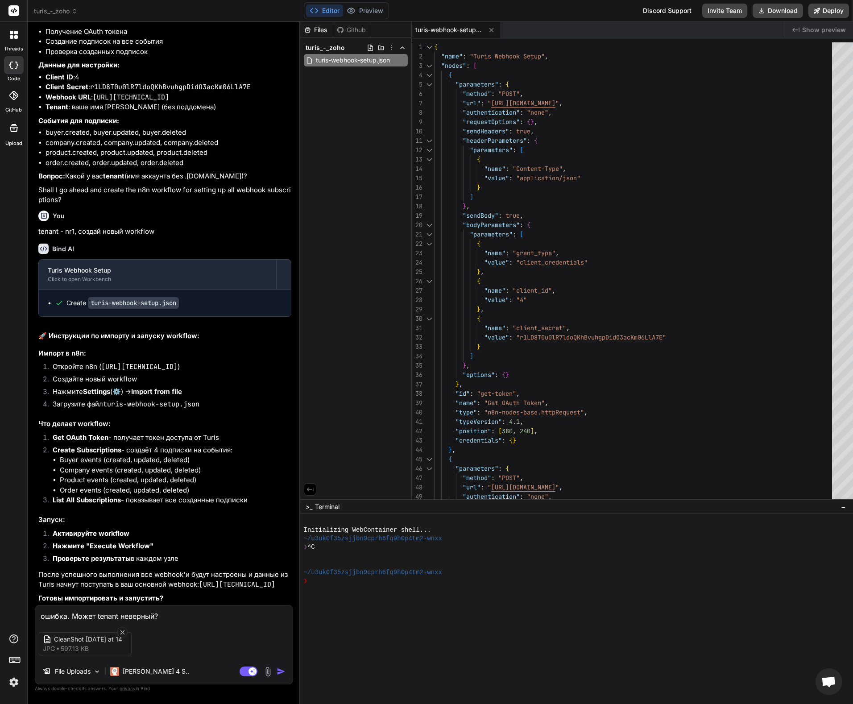
click at [285, 672] on img "button" at bounding box center [281, 671] width 9 height 9
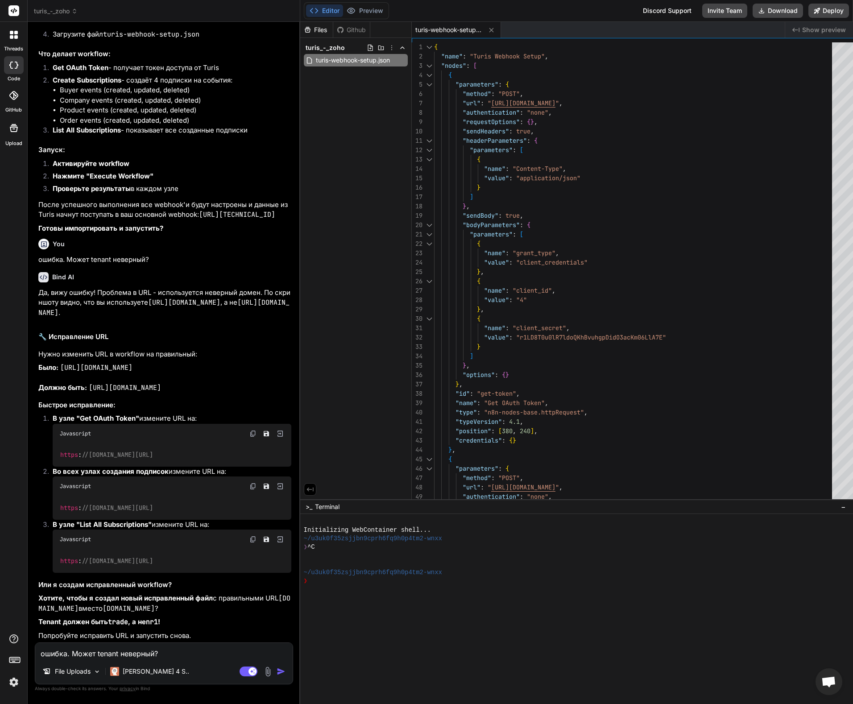
scroll to position [11983, 0]
click at [164, 653] on textarea "ошибка. Может tenant неверный?" at bounding box center [163, 651] width 257 height 16
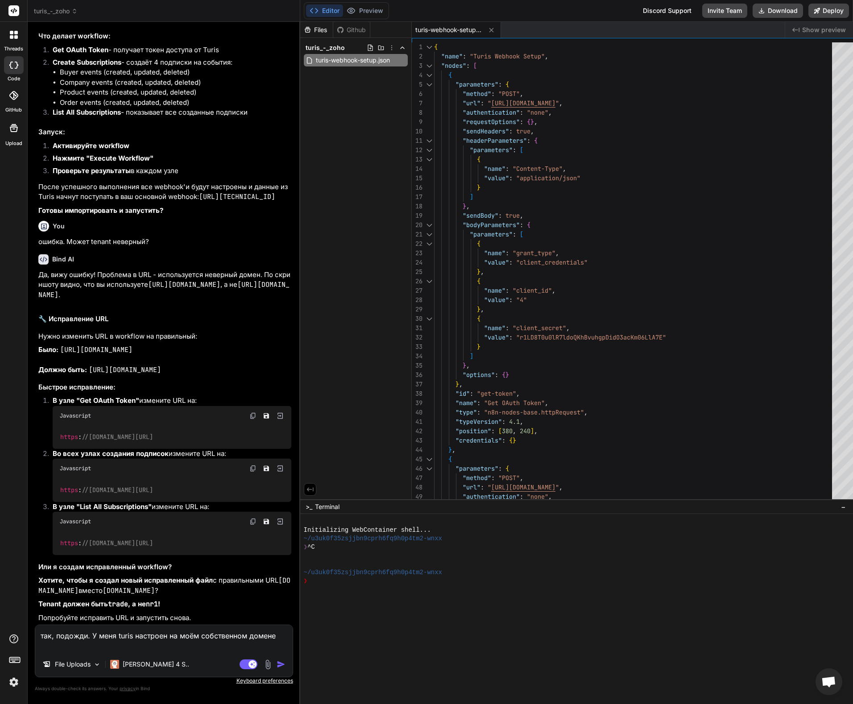
paste textarea "[URL][DOMAIN_NAME]"
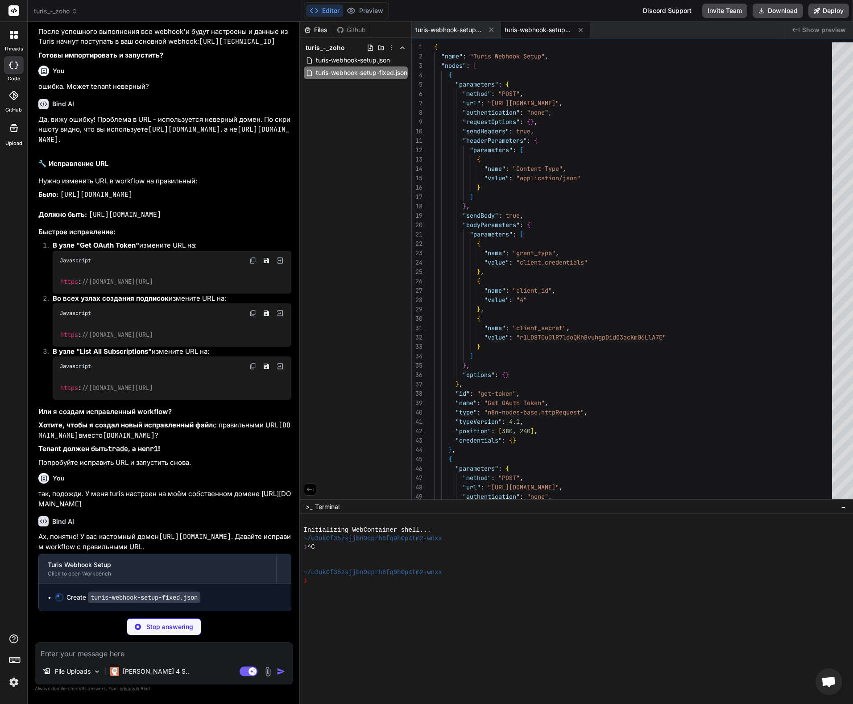
scroll to position [74, 0]
